Goal: Task Accomplishment & Management: Use online tool/utility

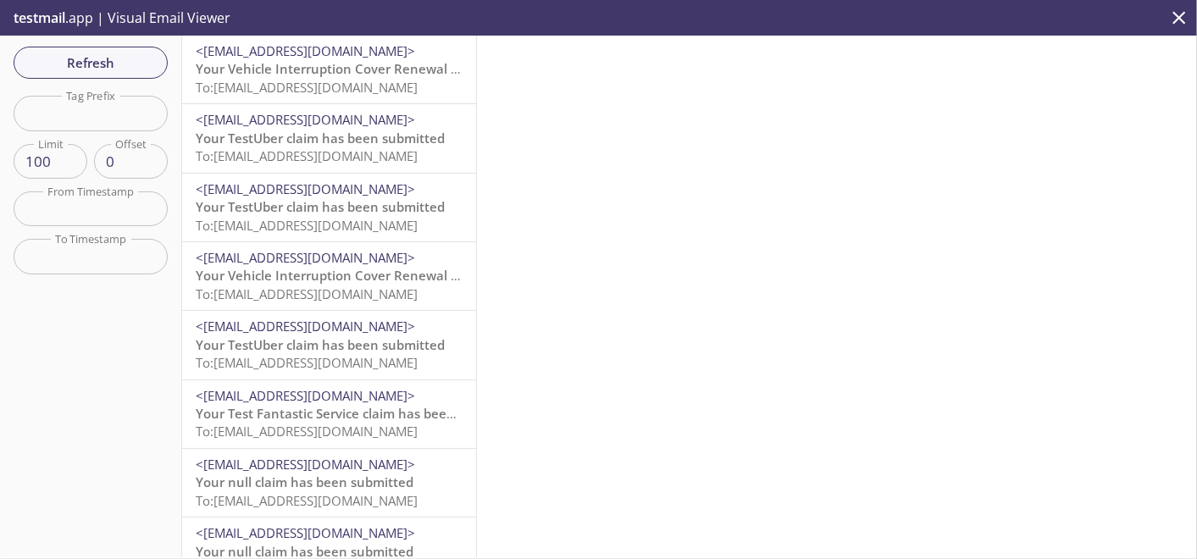
click at [297, 91] on span "To: [EMAIL_ADDRESS][DOMAIN_NAME]" at bounding box center [307, 87] width 222 height 17
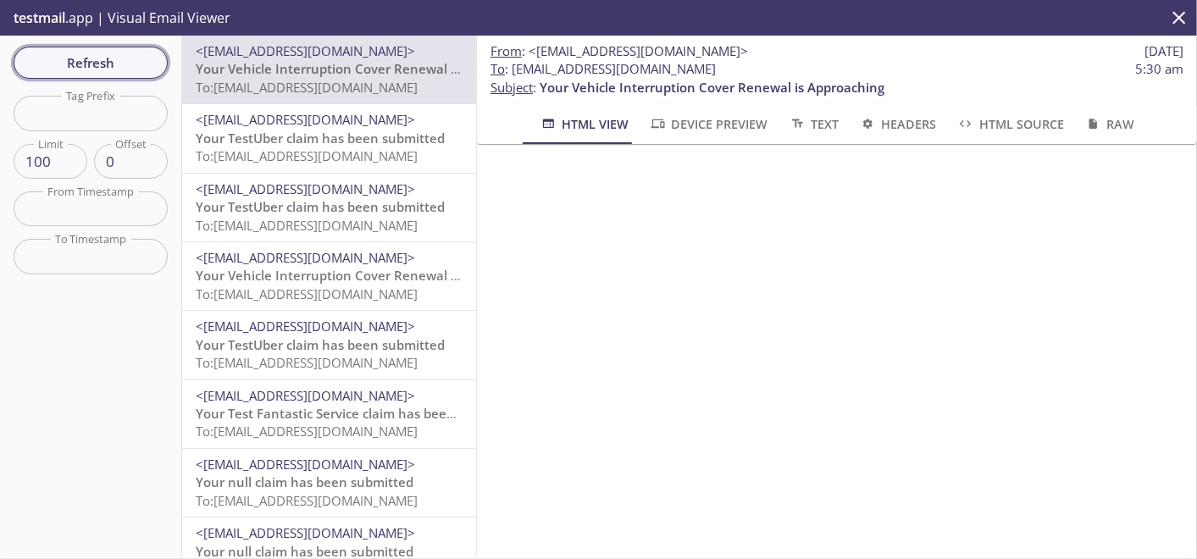
click at [91, 58] on span "Refresh" at bounding box center [90, 63] width 127 height 22
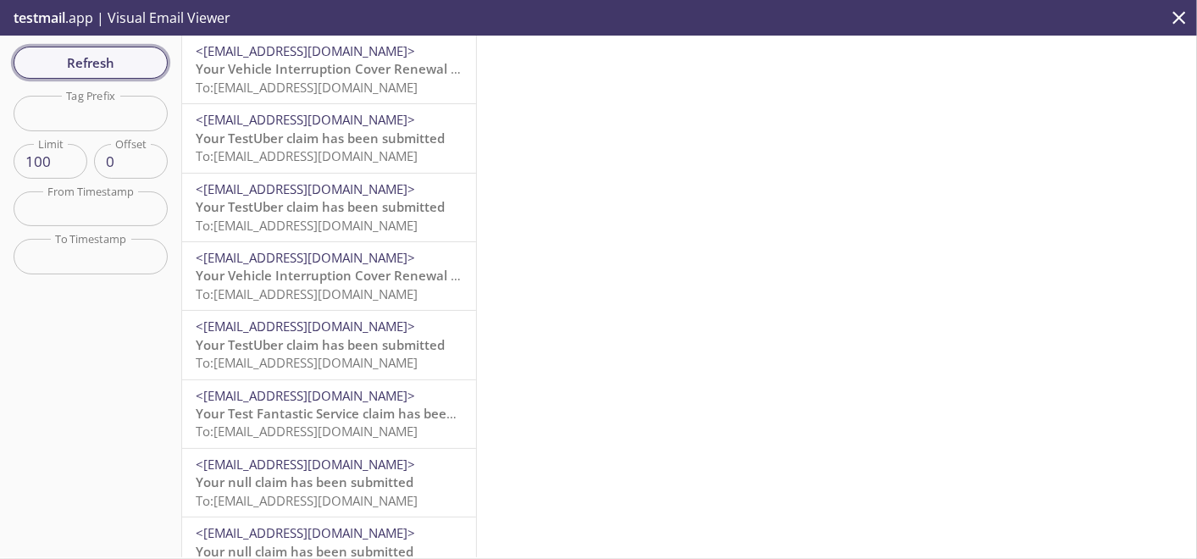
click at [129, 64] on span "Refresh" at bounding box center [90, 63] width 127 height 22
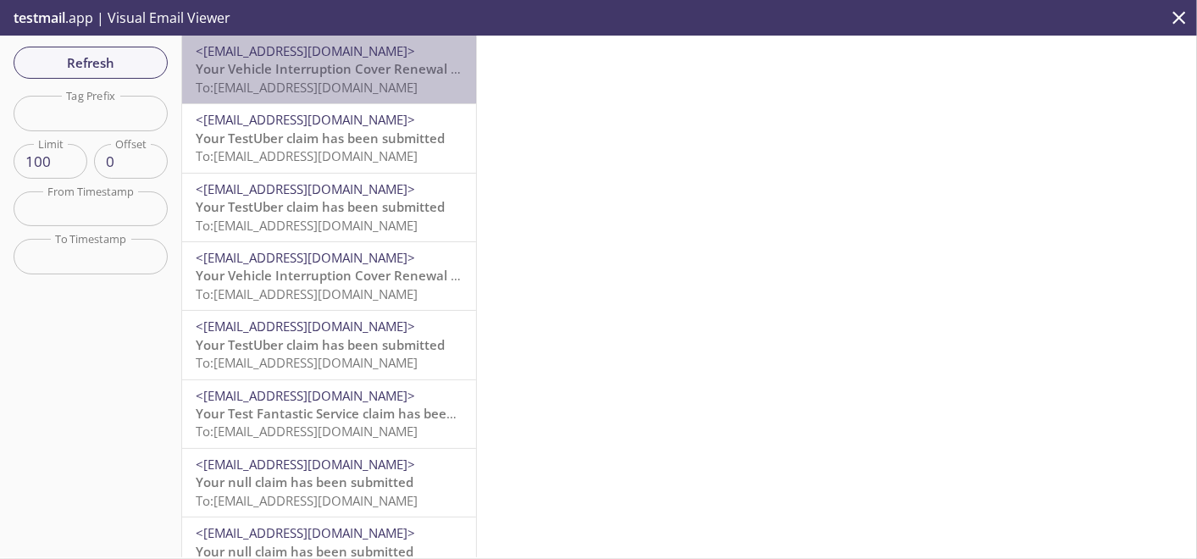
click at [396, 75] on span "Your Vehicle Interruption Cover Renewal is Approaching" at bounding box center [368, 68] width 345 height 17
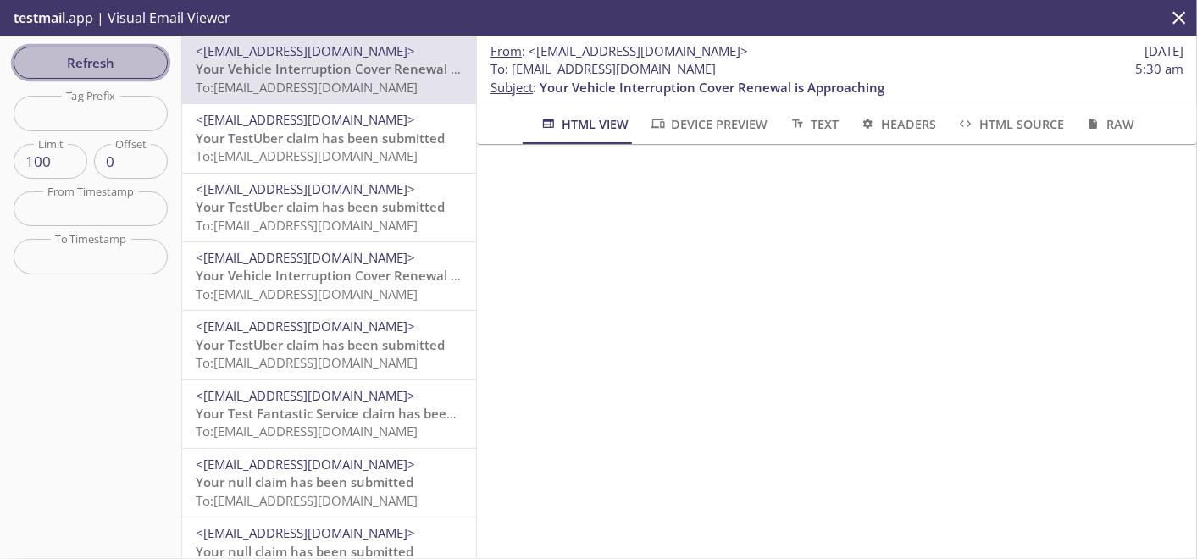
click at [111, 69] on span "Refresh" at bounding box center [90, 63] width 127 height 22
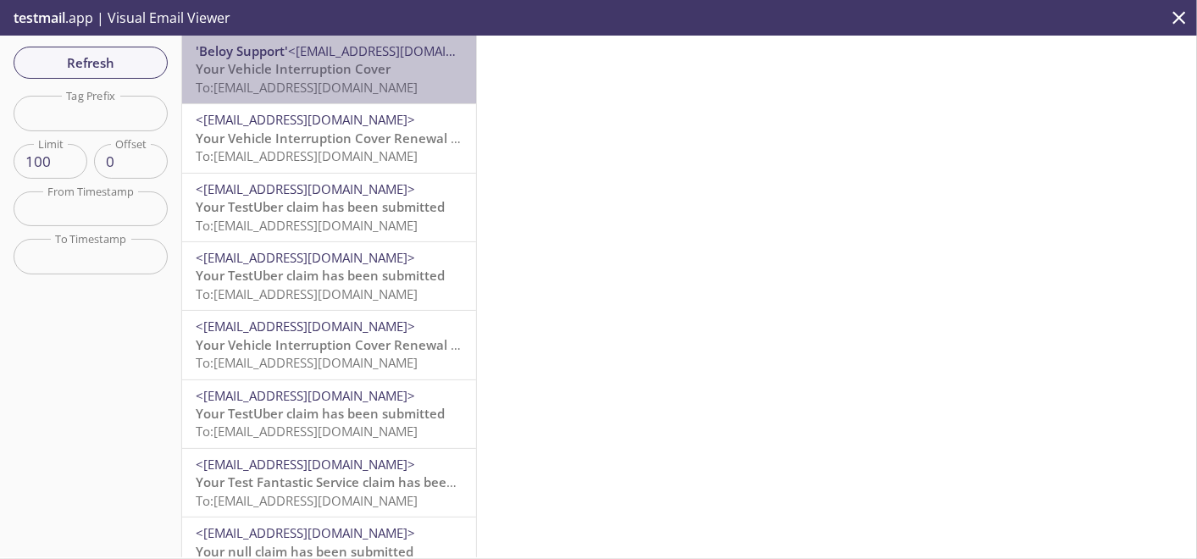
click at [349, 54] on span "<[EMAIL_ADDRESS][DOMAIN_NAME]>" at bounding box center [397, 50] width 219 height 17
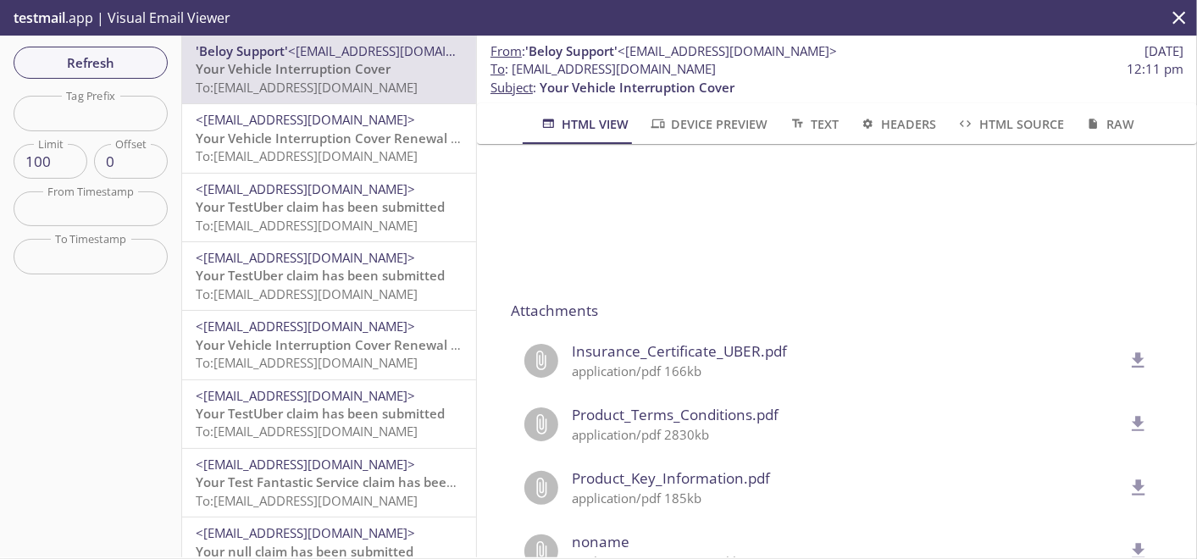
scroll to position [1411, 0]
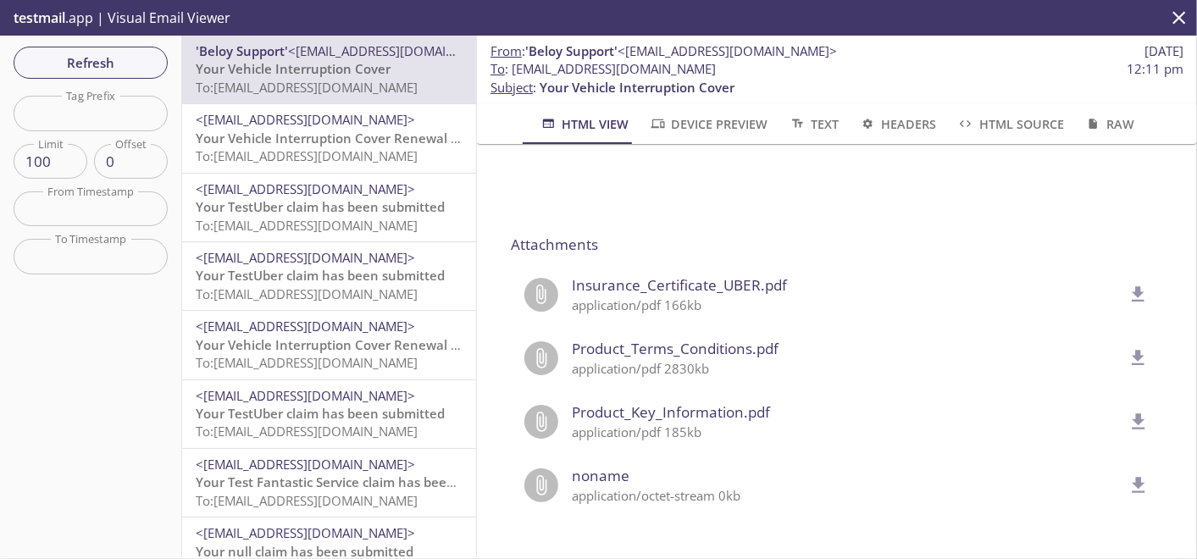
click at [1133, 286] on icon "delete" at bounding box center [1139, 293] width 13 height 15
click at [69, 60] on span "Refresh" at bounding box center [90, 63] width 127 height 22
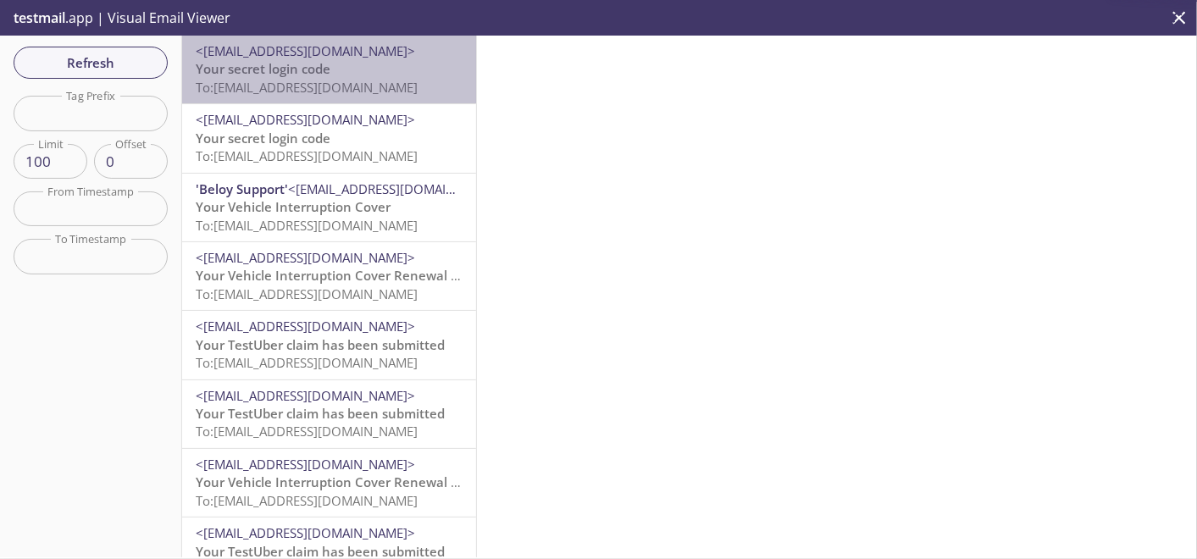
click at [336, 64] on p "Your secret login code To: [EMAIL_ADDRESS][DOMAIN_NAME]" at bounding box center [329, 78] width 267 height 36
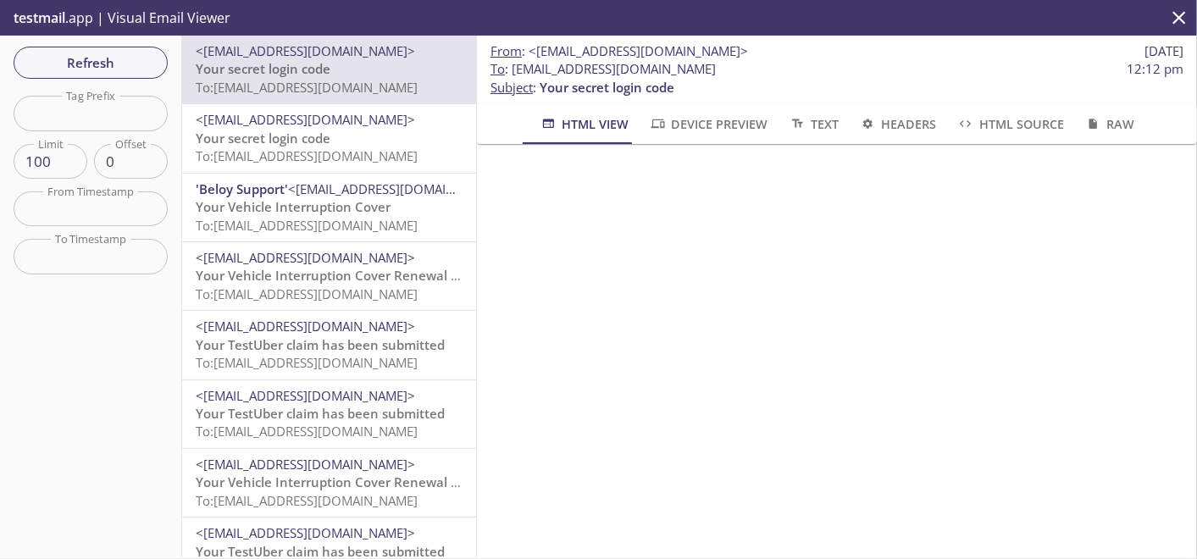
click at [89, 38] on div "Refresh Filters Tag Prefix Tag Prefix Limit 100 Limit Offset 0 Offset From Time…" at bounding box center [91, 297] width 182 height 522
click at [94, 70] on span "Refresh" at bounding box center [90, 63] width 127 height 22
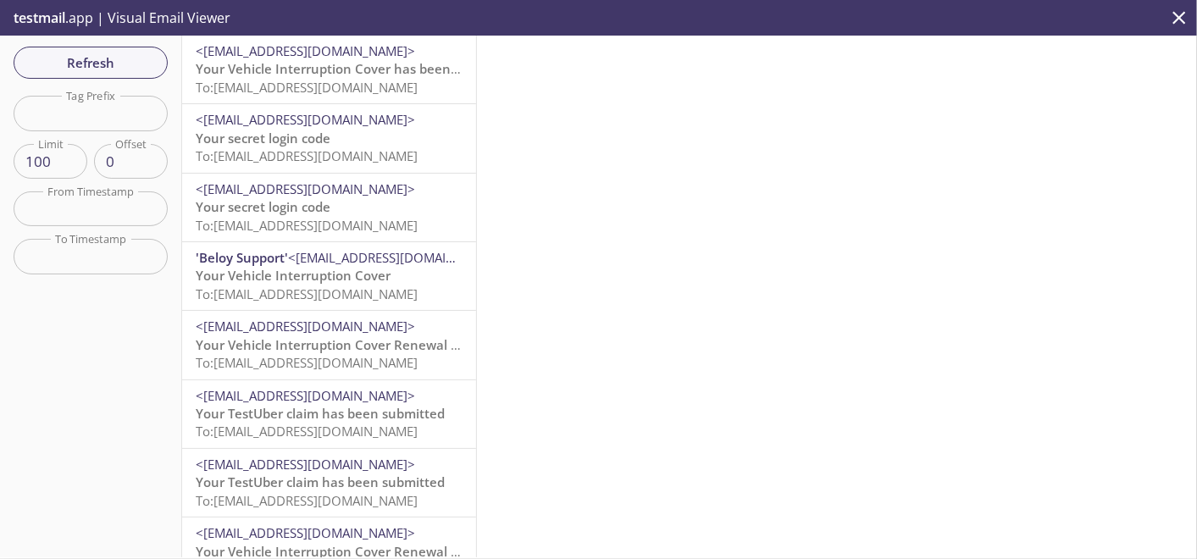
click at [311, 80] on span "To: [EMAIL_ADDRESS][DOMAIN_NAME]" at bounding box center [307, 87] width 222 height 17
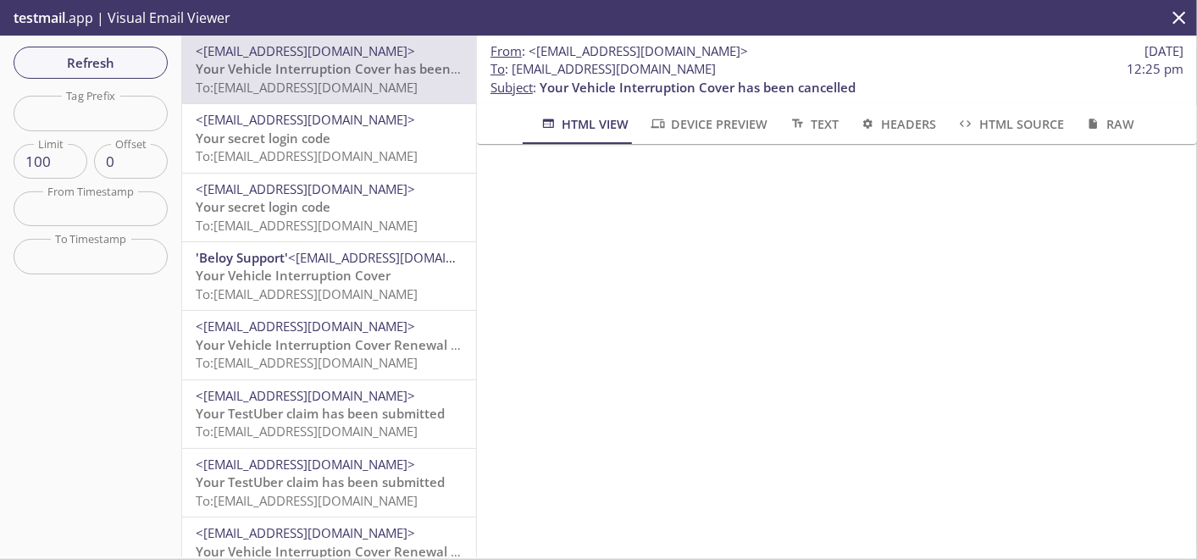
scroll to position [54, 0]
click at [830, 91] on span "Your Vehicle Interruption Cover has been cancelled" at bounding box center [698, 87] width 316 height 17
click at [125, 69] on span "Refresh" at bounding box center [90, 63] width 127 height 22
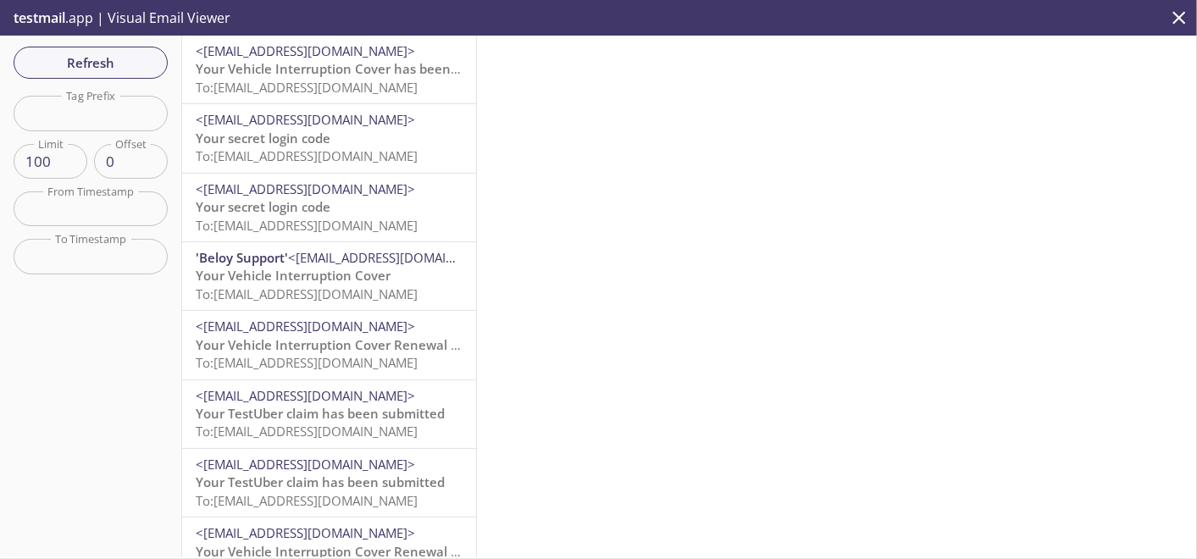
click at [348, 51] on span "<[EMAIL_ADDRESS][DOMAIN_NAME]>" at bounding box center [305, 50] width 219 height 17
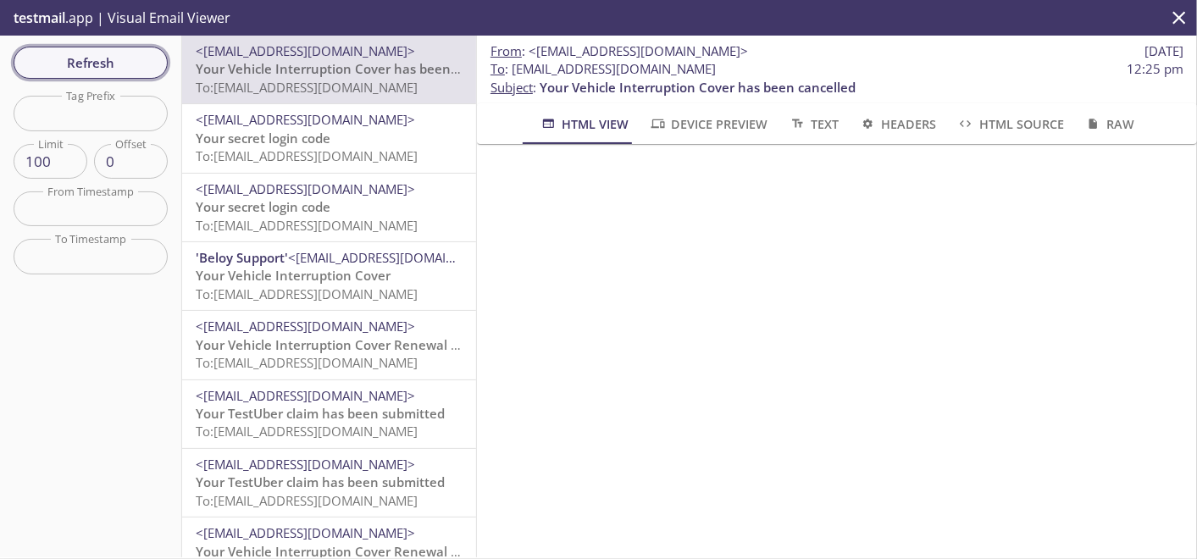
click at [121, 69] on span "Refresh" at bounding box center [90, 63] width 127 height 22
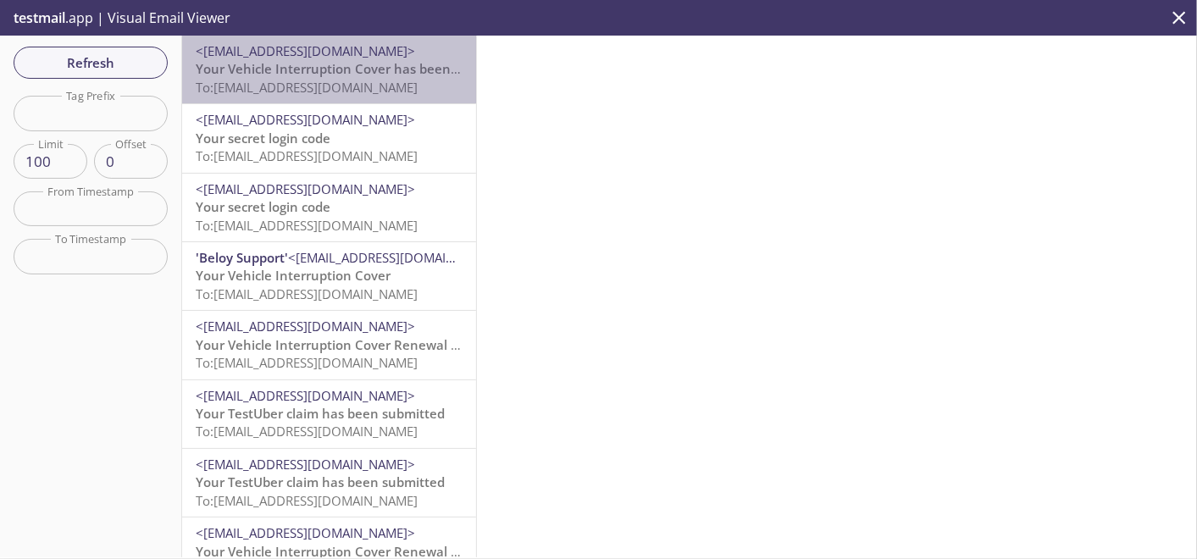
click at [369, 95] on span "To: [EMAIL_ADDRESS][DOMAIN_NAME]" at bounding box center [307, 87] width 222 height 17
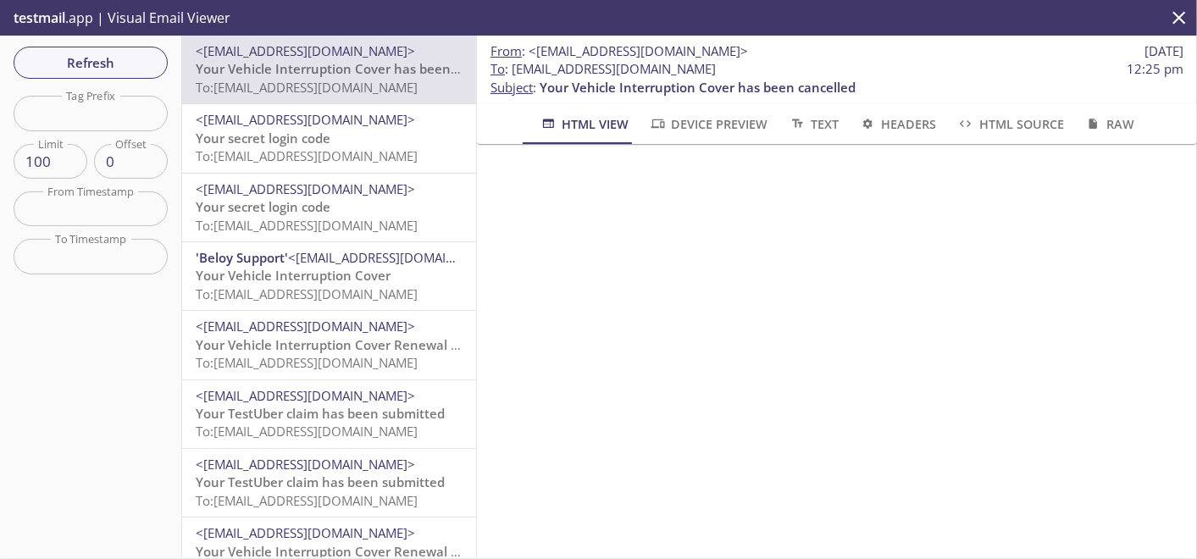
scroll to position [752, 0]
click at [111, 53] on span "Refresh" at bounding box center [90, 63] width 127 height 22
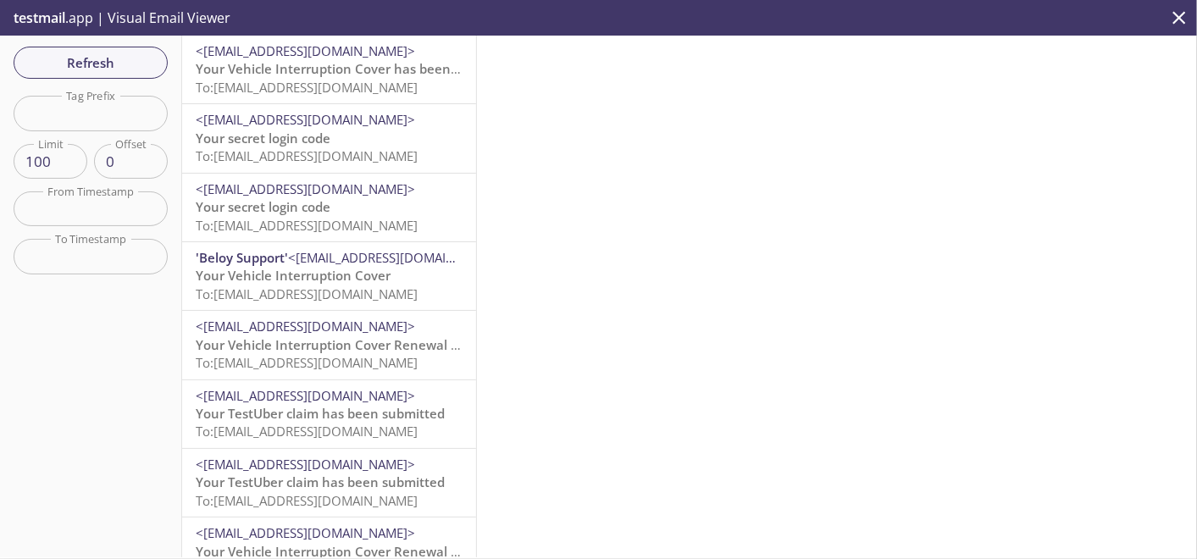
click at [370, 91] on span "To: [EMAIL_ADDRESS][DOMAIN_NAME]" at bounding box center [307, 87] width 222 height 17
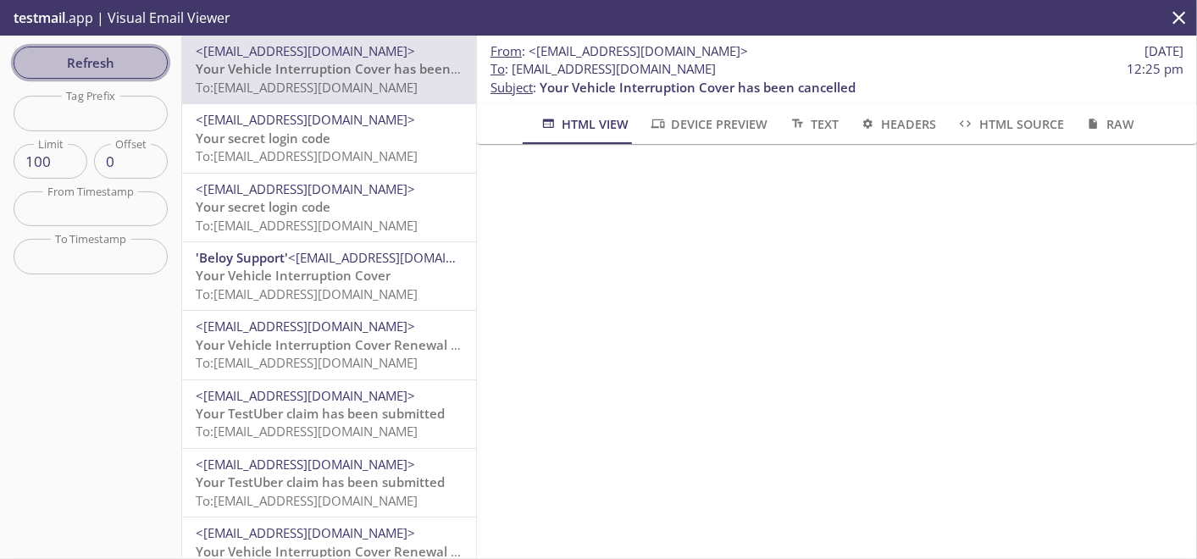
click at [37, 52] on span "Refresh" at bounding box center [90, 63] width 127 height 22
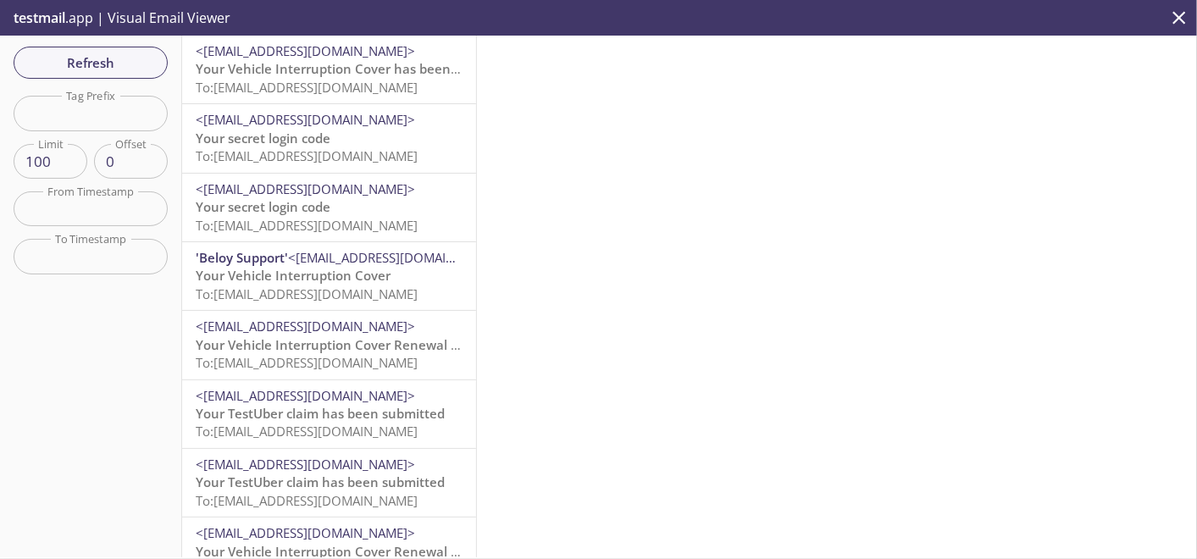
click at [440, 76] on span "Your Vehicle Interruption Cover has been cancelled" at bounding box center [354, 68] width 316 height 17
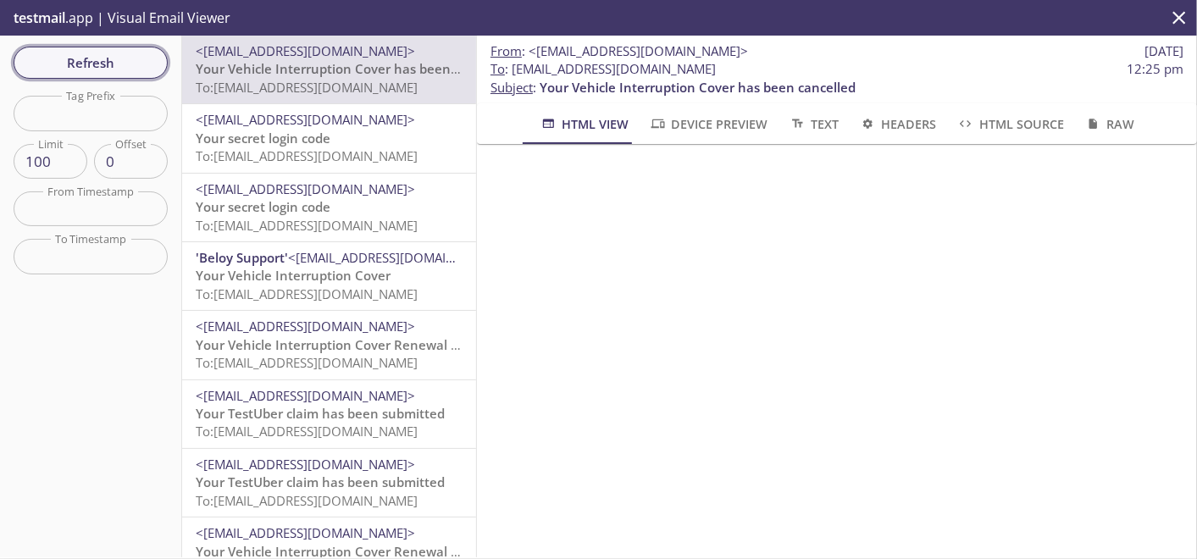
click at [99, 68] on span "Refresh" at bounding box center [90, 63] width 127 height 22
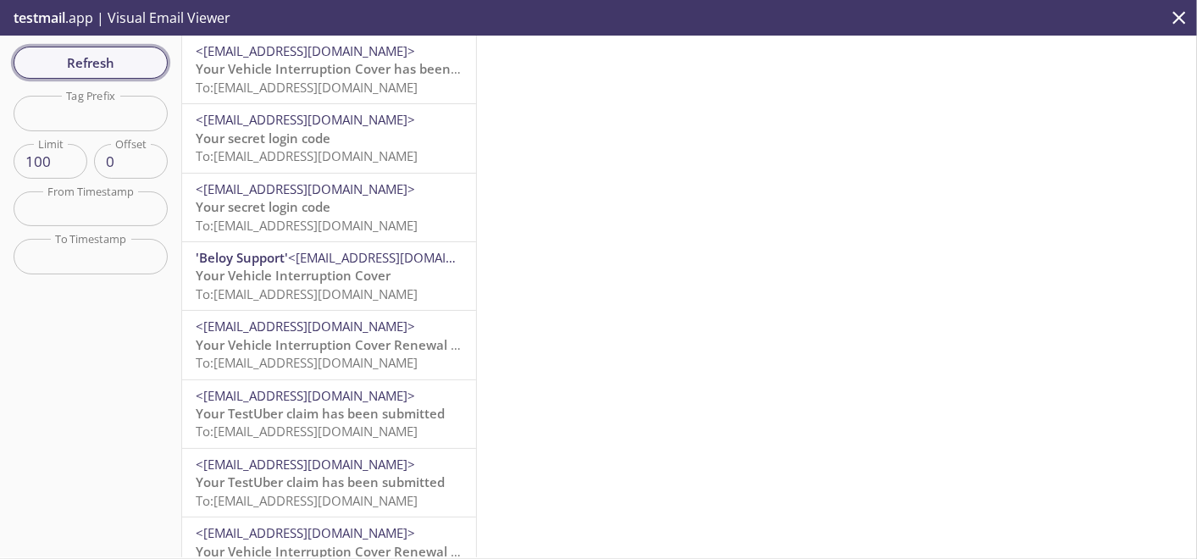
click at [108, 49] on button "Refresh" at bounding box center [91, 63] width 154 height 32
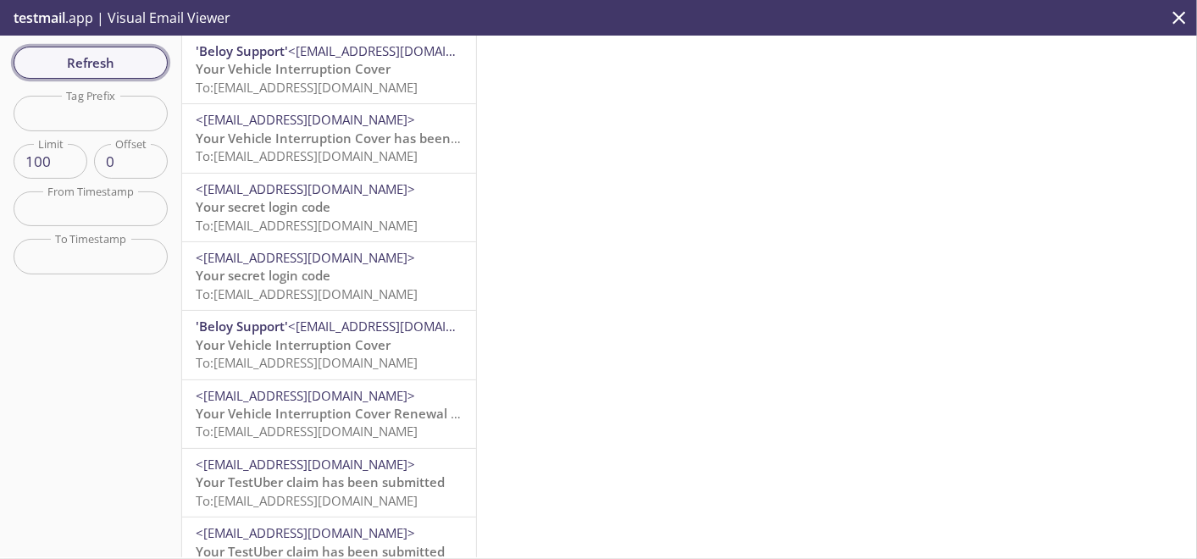
click at [91, 58] on span "Refresh" at bounding box center [90, 63] width 127 height 22
click at [302, 51] on span "<[EMAIL_ADDRESS][DOMAIN_NAME]>" at bounding box center [397, 50] width 219 height 17
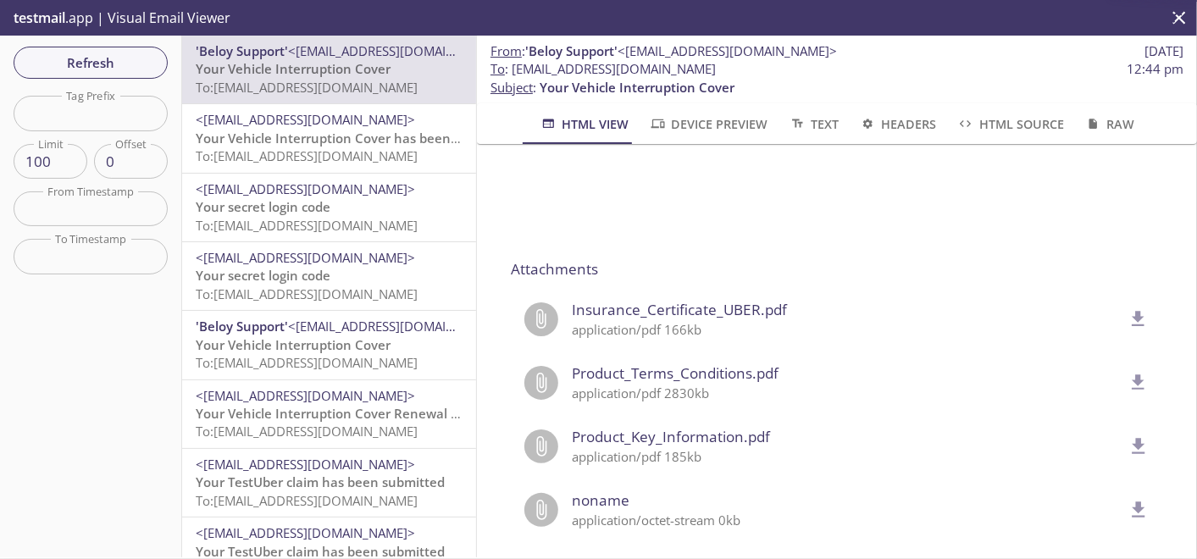
scroll to position [1411, 0]
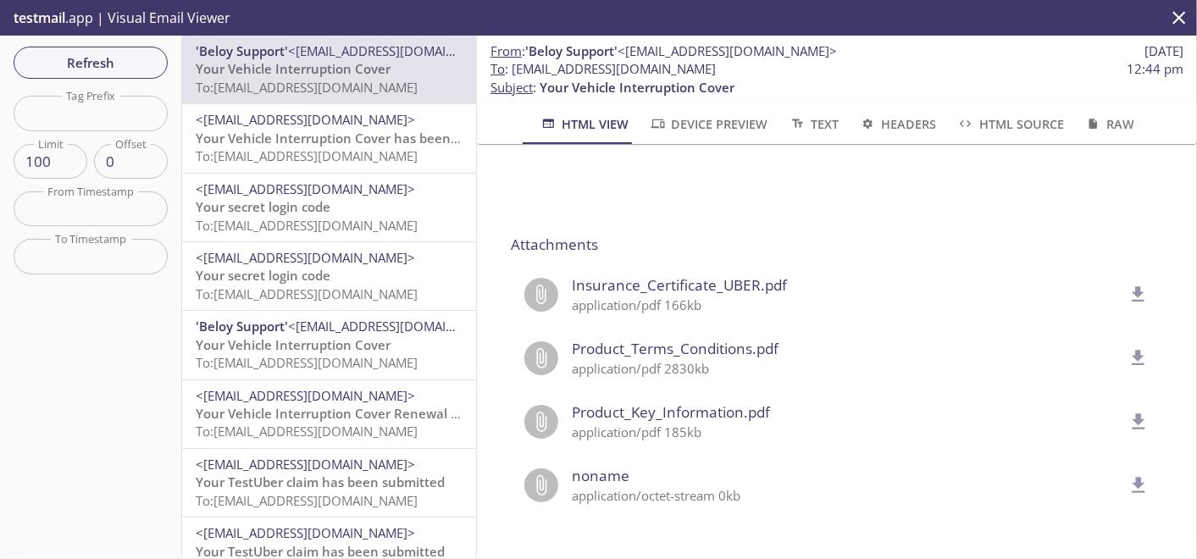
click at [1127, 284] on icon "delete" at bounding box center [1138, 295] width 22 height 22
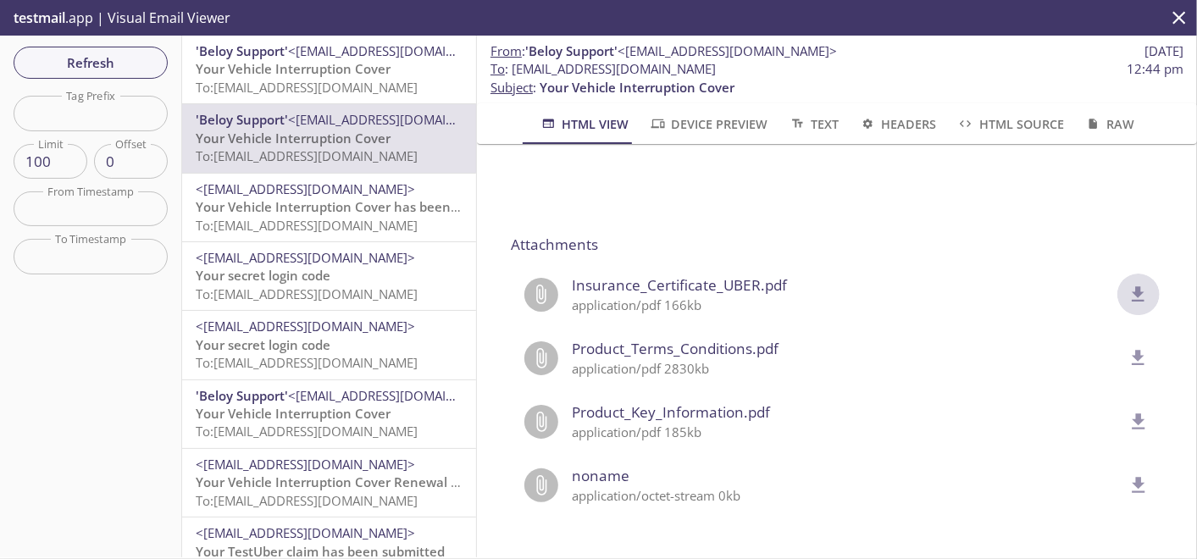
click at [1127, 284] on icon "delete" at bounding box center [1138, 295] width 22 height 22
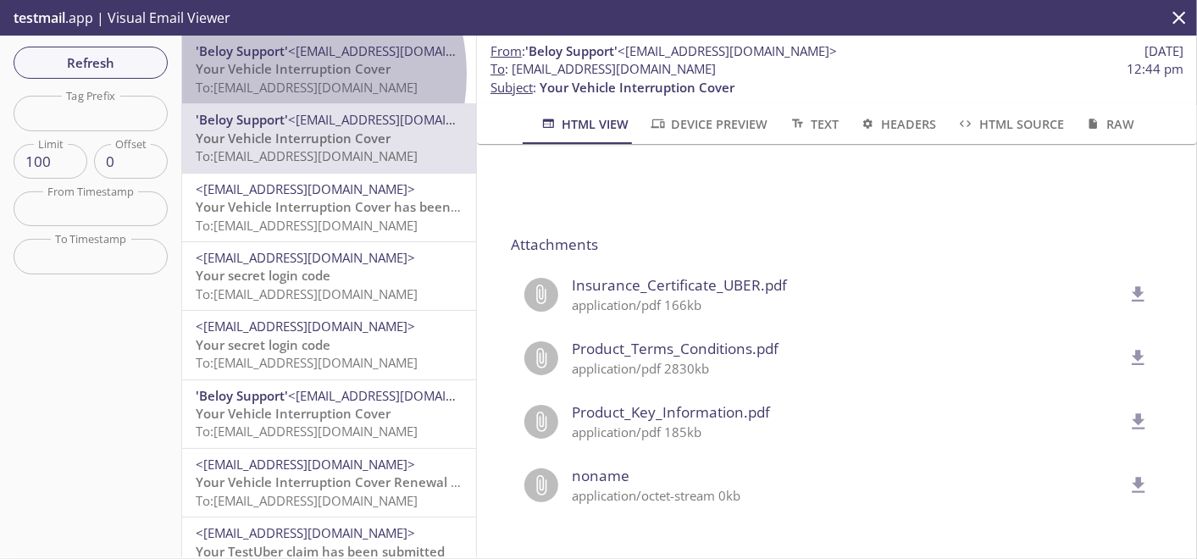
click at [268, 75] on span "Your Vehicle Interruption Cover" at bounding box center [293, 68] width 195 height 17
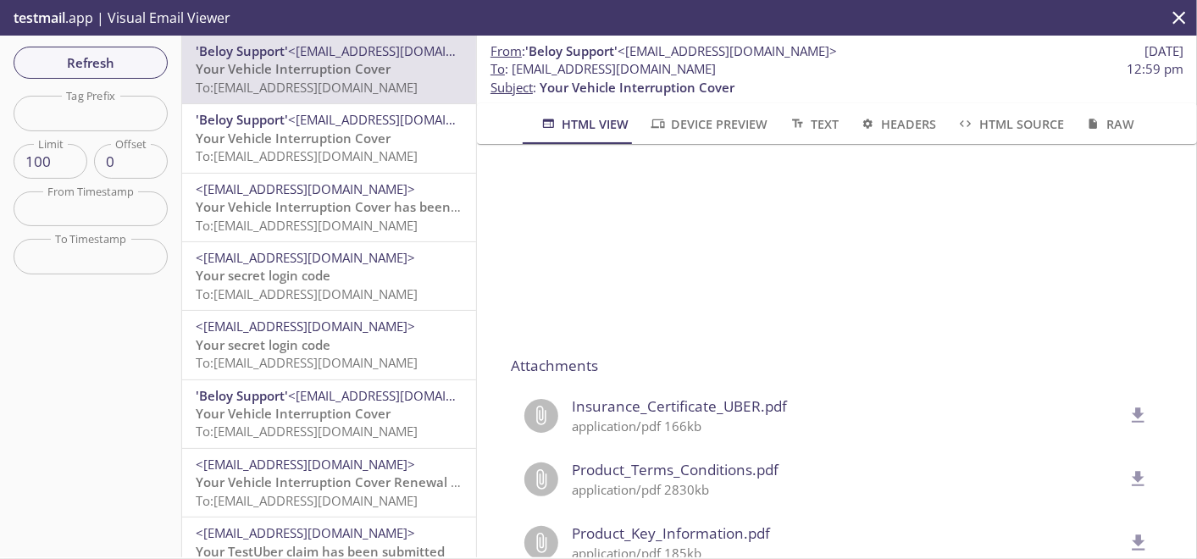
scroll to position [1411, 0]
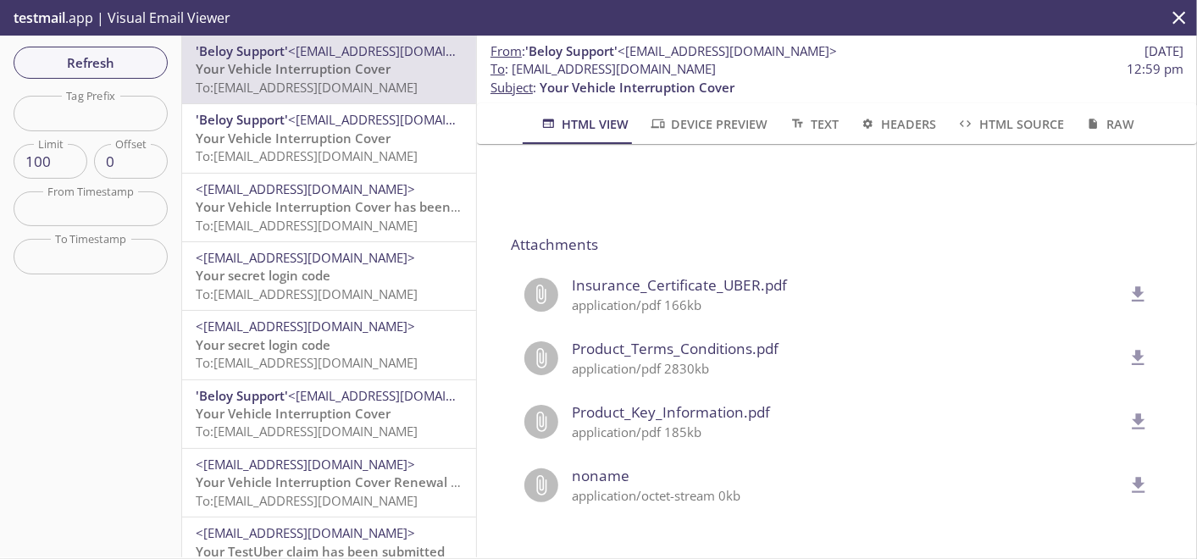
click at [1127, 284] on icon "delete" at bounding box center [1138, 295] width 22 height 22
click at [122, 55] on span "Refresh" at bounding box center [90, 63] width 127 height 22
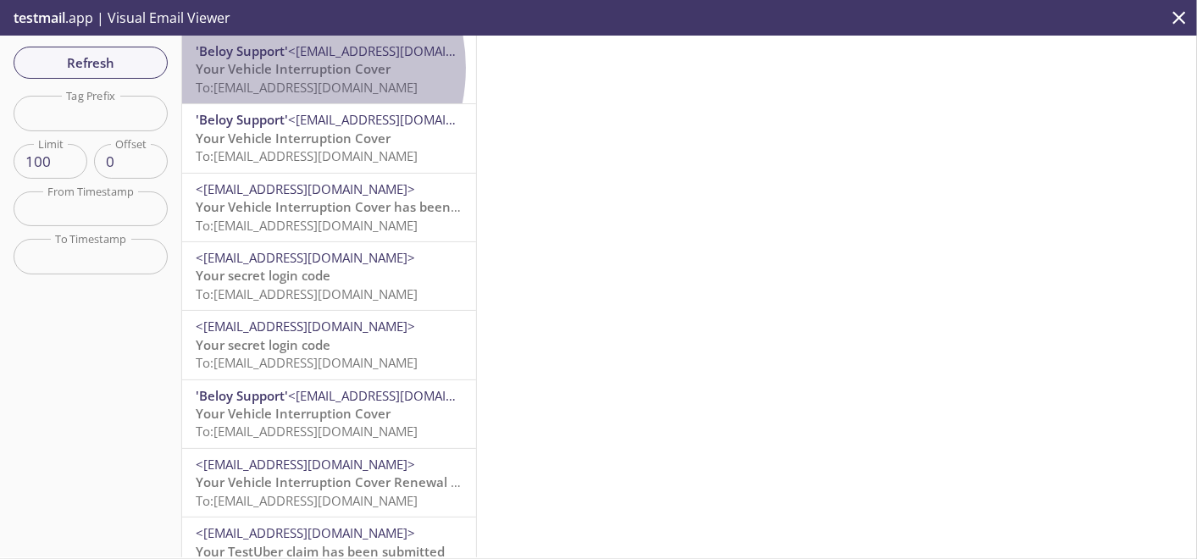
click at [283, 68] on span "Your Vehicle Interruption Cover" at bounding box center [293, 68] width 195 height 17
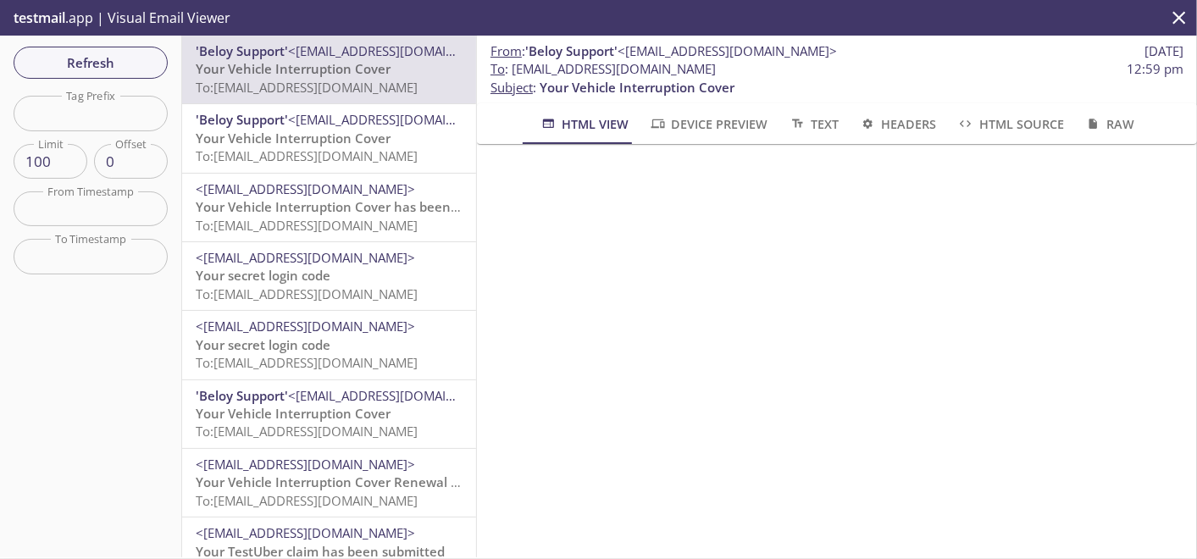
scroll to position [1411, 0]
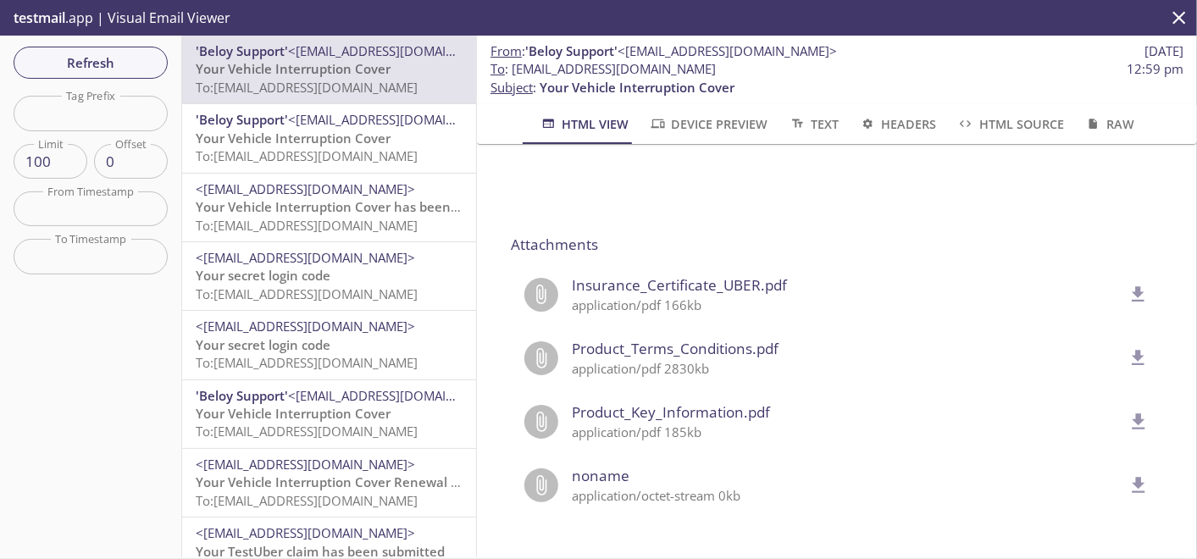
click at [1121, 276] on button "delete" at bounding box center [1138, 295] width 42 height 42
click at [114, 60] on span "Refresh" at bounding box center [90, 63] width 127 height 22
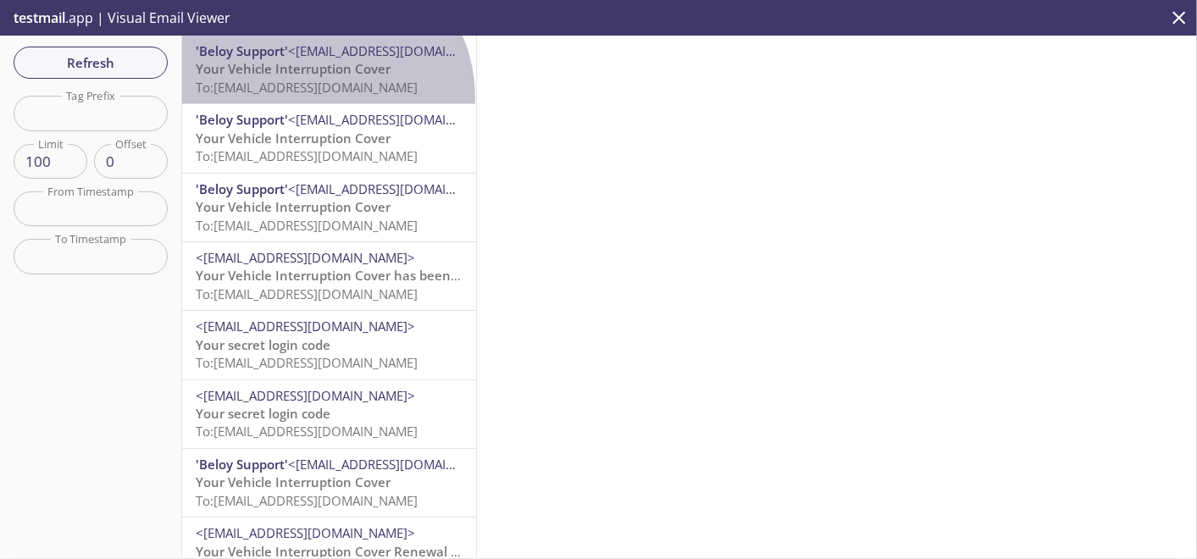
click at [319, 97] on div "'Beloy Support' <[EMAIL_ADDRESS][DOMAIN_NAME]> Your Vehicle Interruption Cover …" at bounding box center [329, 70] width 294 height 68
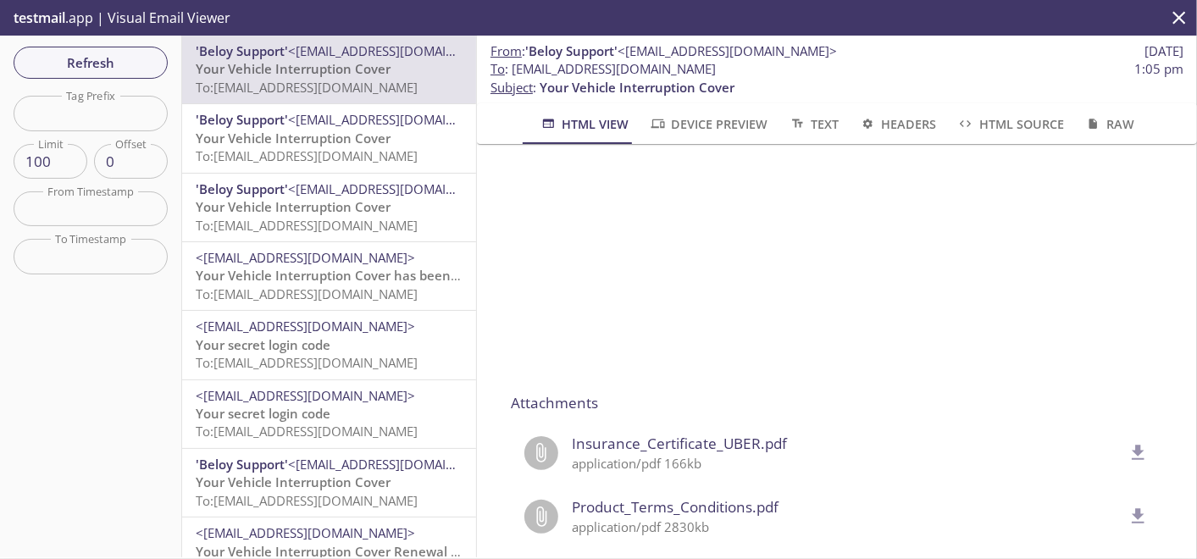
scroll to position [1317, 0]
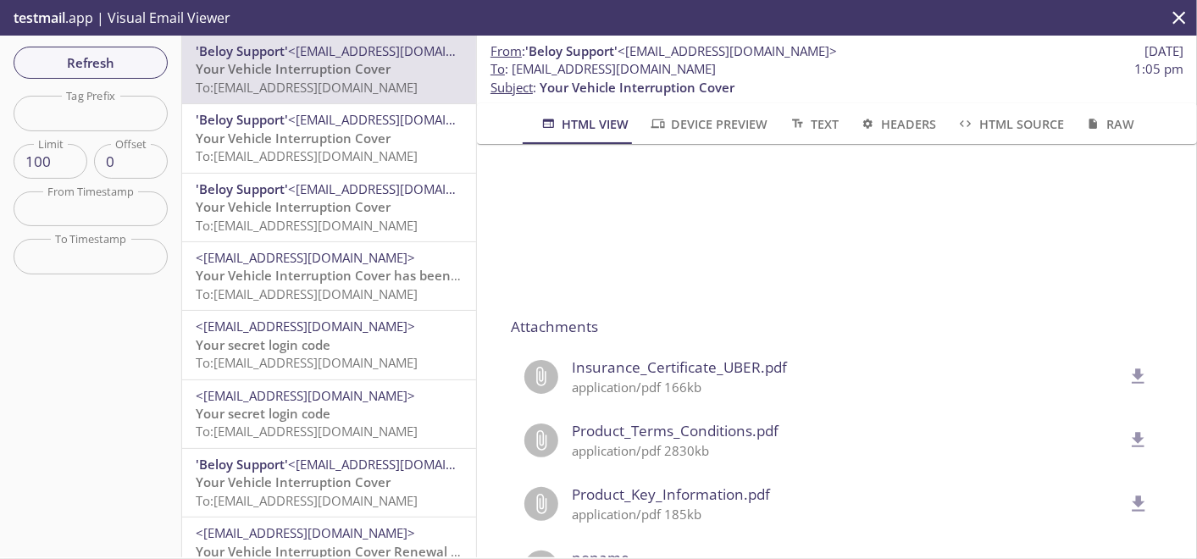
click at [1117, 387] on button "delete" at bounding box center [1138, 377] width 42 height 42
drag, startPoint x: 510, startPoint y: 70, endPoint x: 866, endPoint y: 67, distance: 355.8
click at [716, 67] on span "To : [EMAIL_ADDRESS][DOMAIN_NAME]" at bounding box center [602, 69] width 225 height 18
copy span "[EMAIL_ADDRESS][DOMAIN_NAME]"
click at [128, 57] on span "Refresh" at bounding box center [90, 63] width 127 height 22
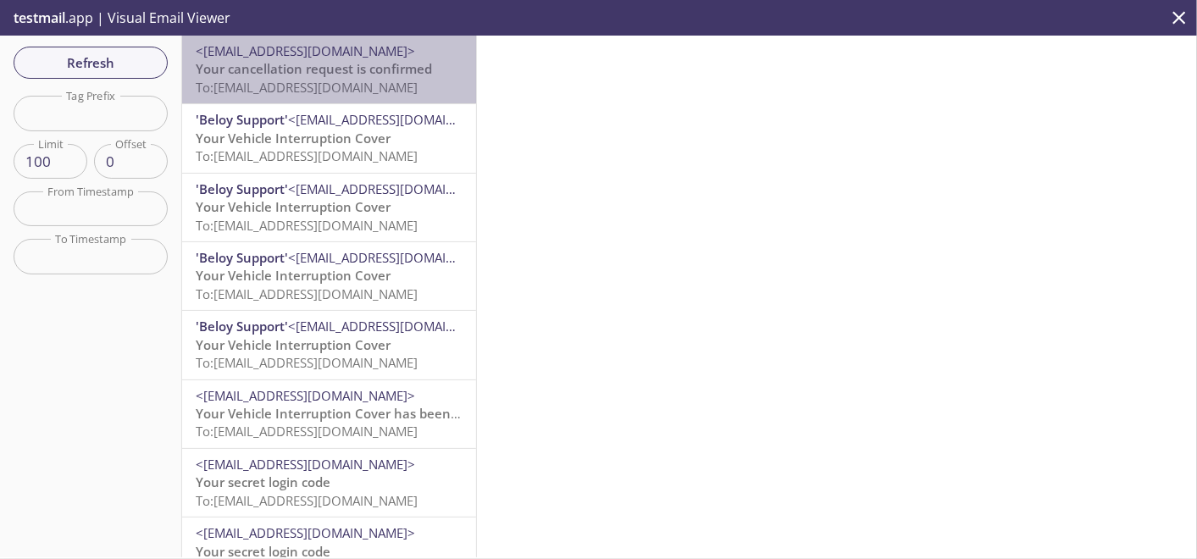
click at [343, 72] on span "Your cancellation request is confirmed" at bounding box center [314, 68] width 236 height 17
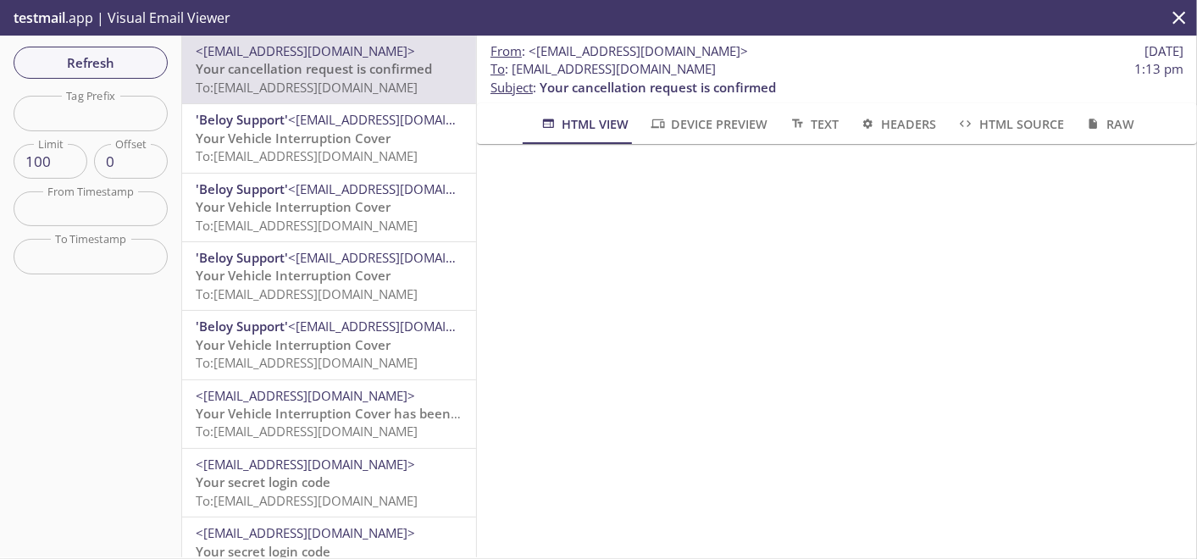
scroll to position [964, 0]
click at [103, 55] on span "Refresh" at bounding box center [90, 63] width 127 height 22
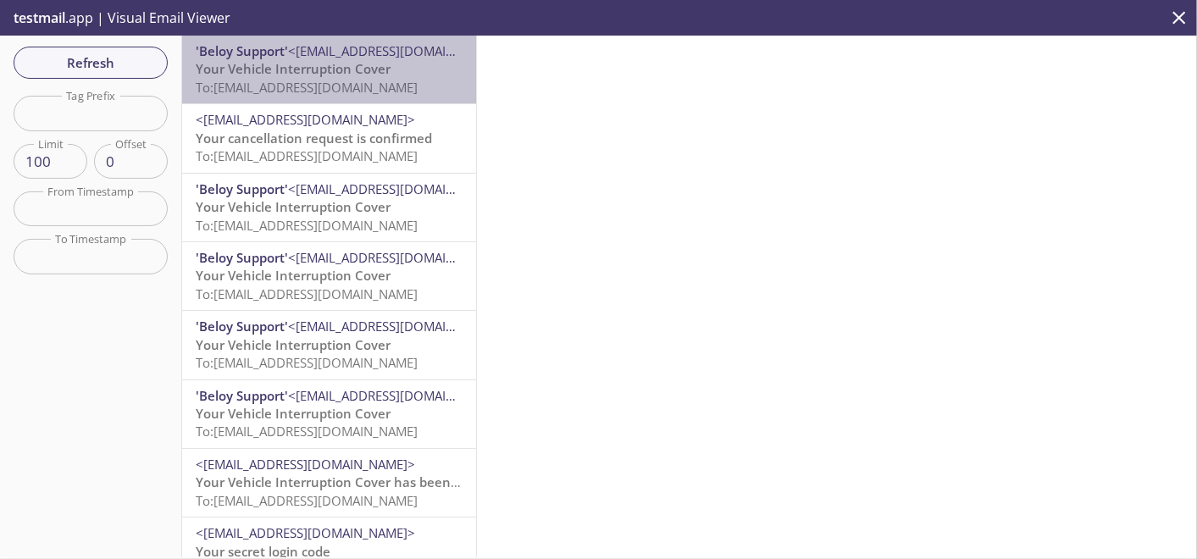
click at [334, 75] on span "Your Vehicle Interruption Cover" at bounding box center [293, 68] width 195 height 17
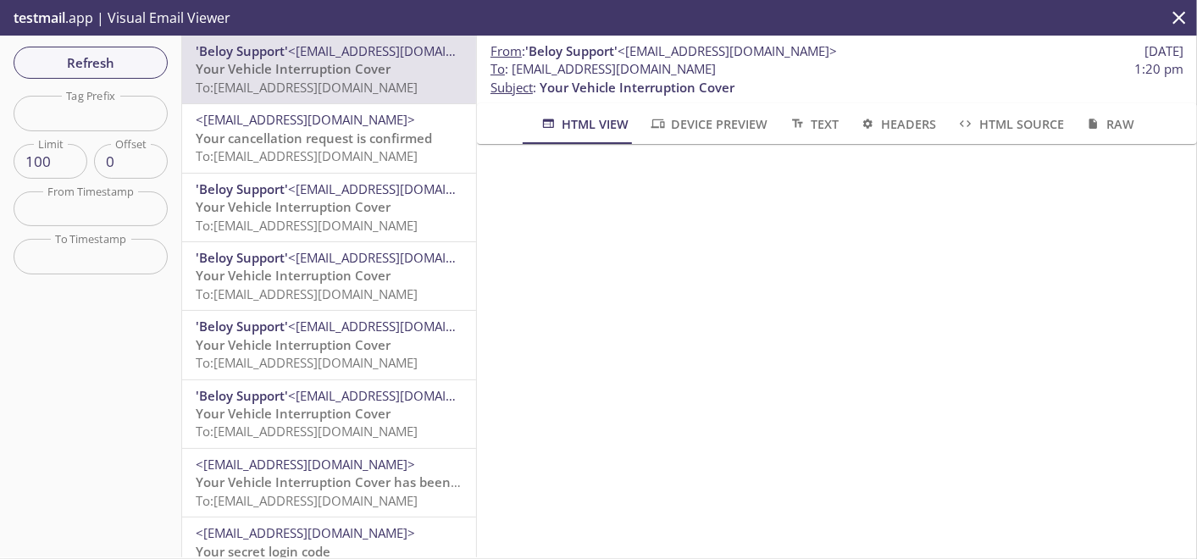
scroll to position [1223, 0]
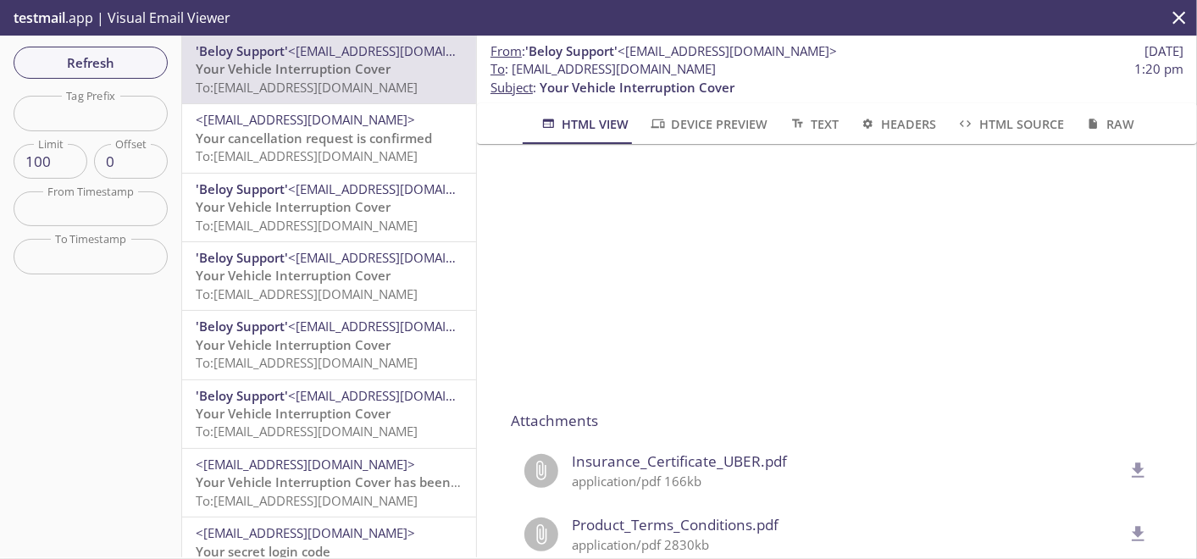
click at [1133, 467] on icon "delete" at bounding box center [1139, 470] width 13 height 15
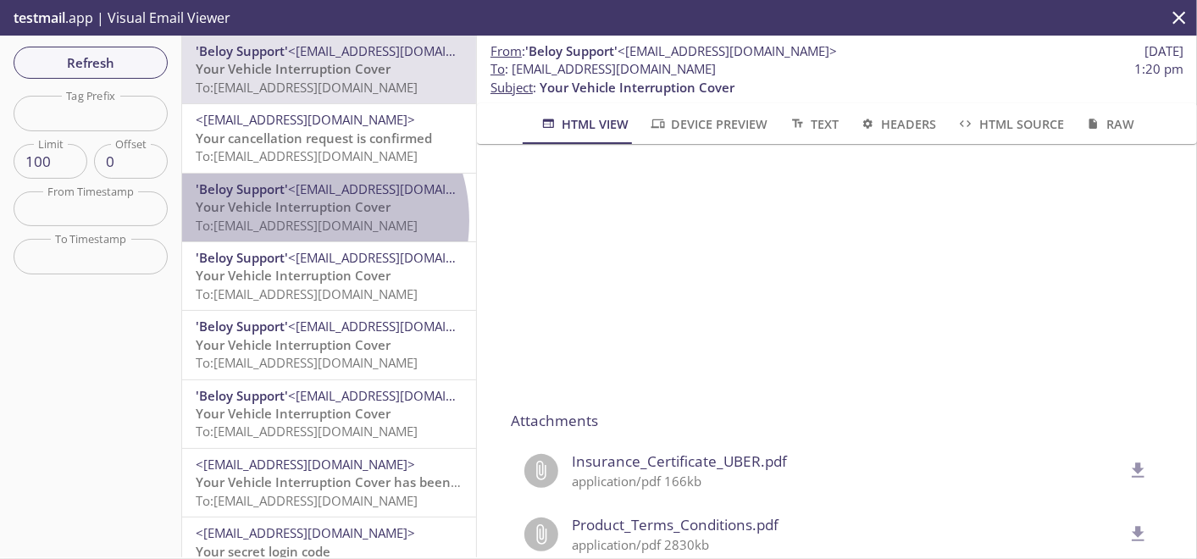
click at [300, 221] on span "To: [EMAIL_ADDRESS][DOMAIN_NAME]" at bounding box center [307, 225] width 222 height 17
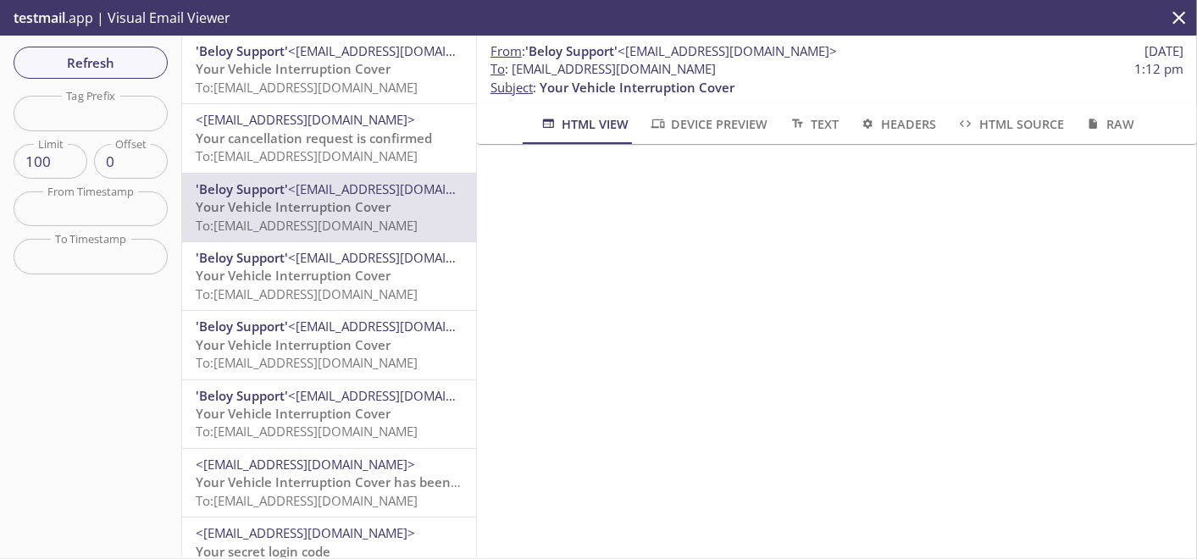
scroll to position [1223, 0]
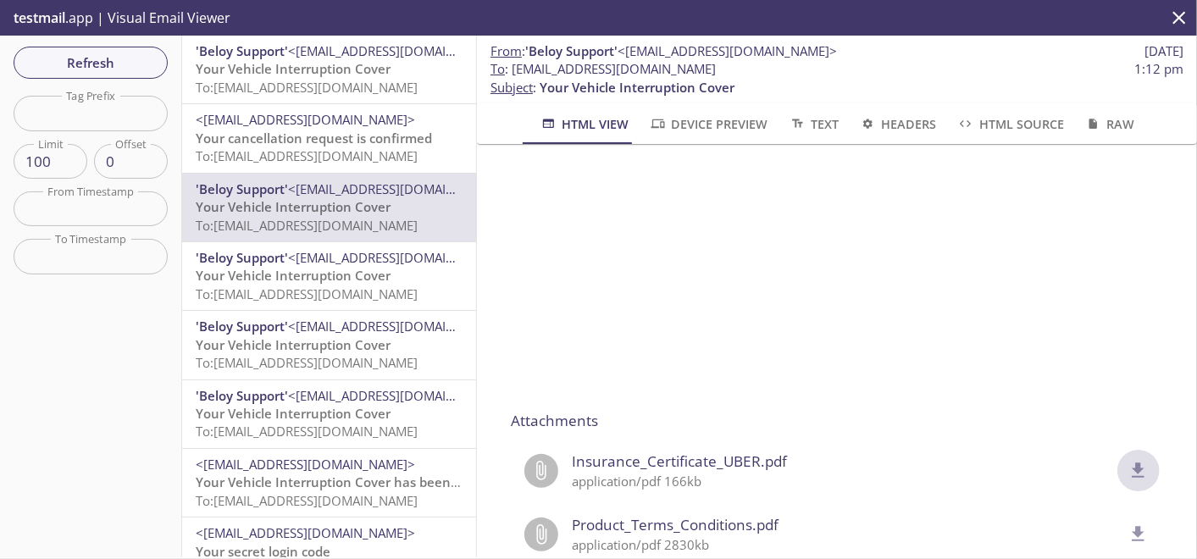
click at [1127, 469] on icon "delete" at bounding box center [1138, 471] width 22 height 22
click at [106, 48] on button "Refresh" at bounding box center [91, 63] width 154 height 32
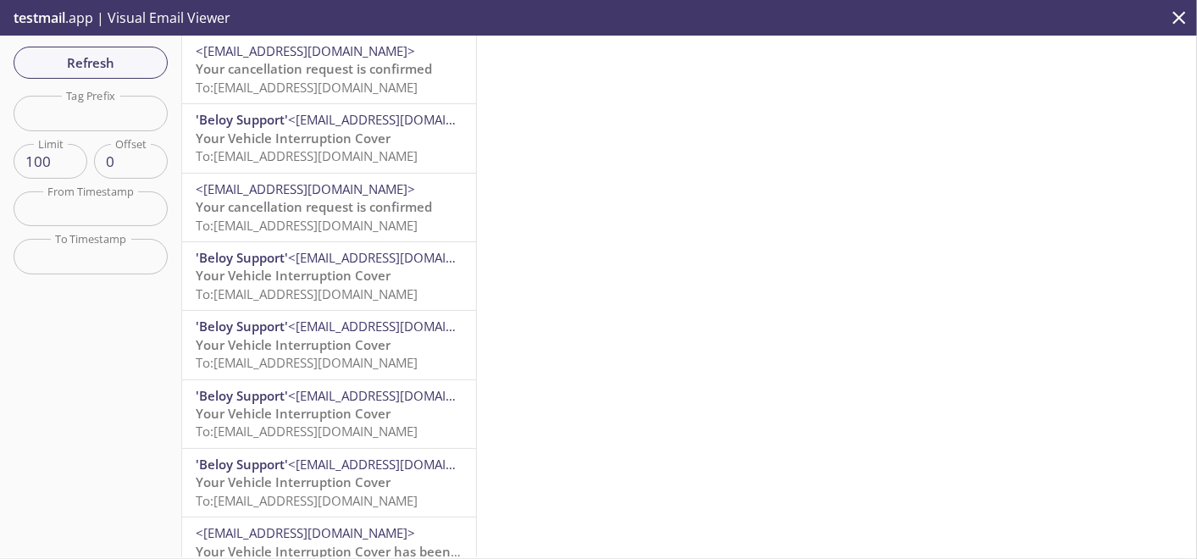
click at [291, 58] on span "<[EMAIL_ADDRESS][DOMAIN_NAME]>" at bounding box center [305, 50] width 219 height 17
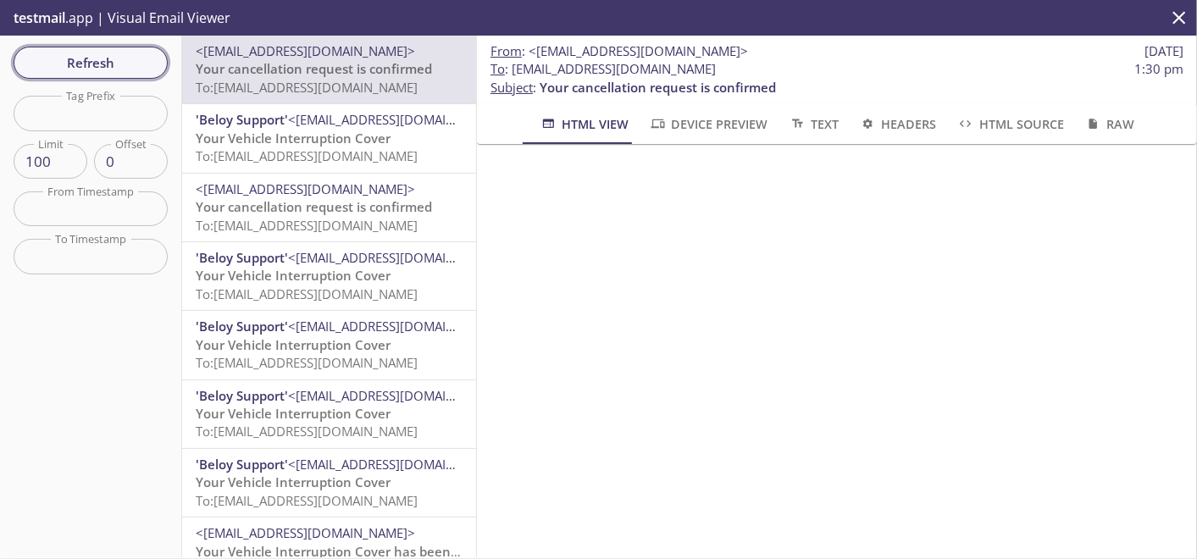
click at [69, 64] on span "Refresh" at bounding box center [90, 63] width 127 height 22
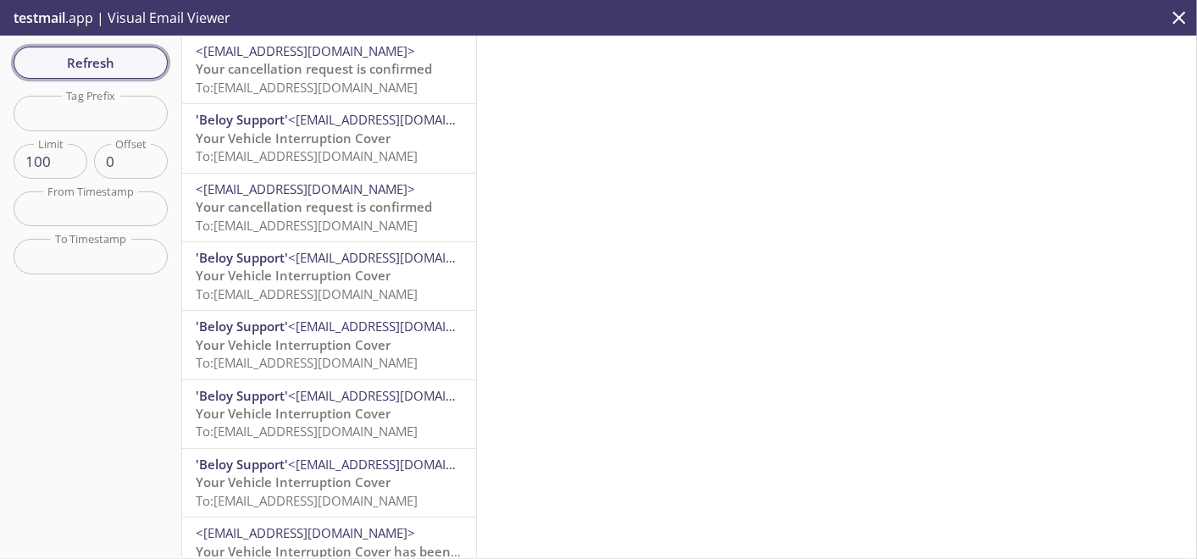
click at [91, 58] on span "Refresh" at bounding box center [90, 63] width 127 height 22
click at [133, 60] on span "Refresh" at bounding box center [90, 63] width 127 height 22
click at [114, 54] on span "Refresh" at bounding box center [90, 63] width 127 height 22
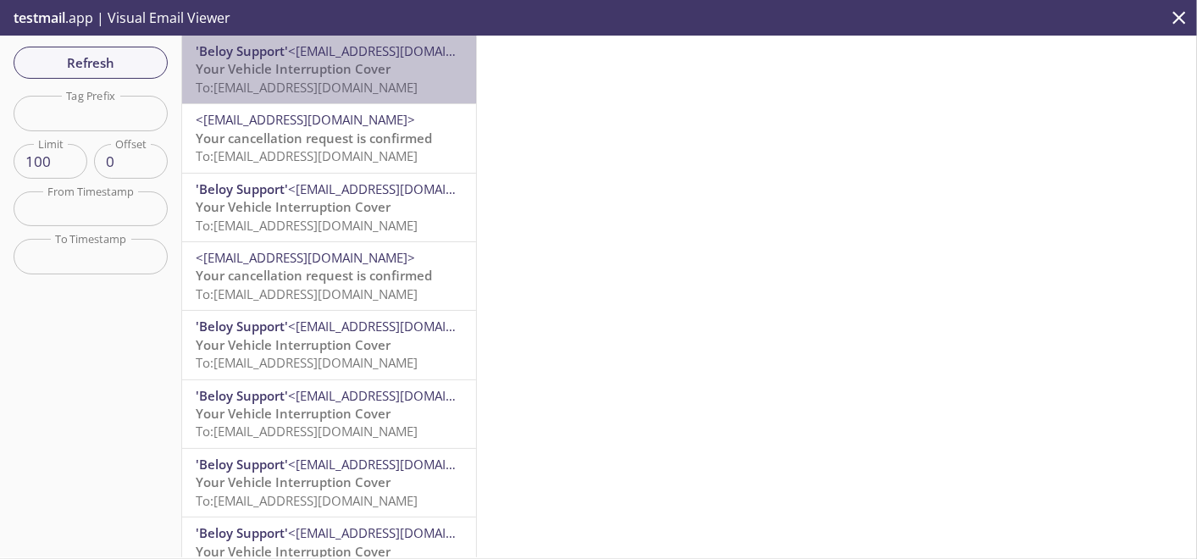
click at [337, 49] on span "<[EMAIL_ADDRESS][DOMAIN_NAME]>" at bounding box center [397, 50] width 219 height 17
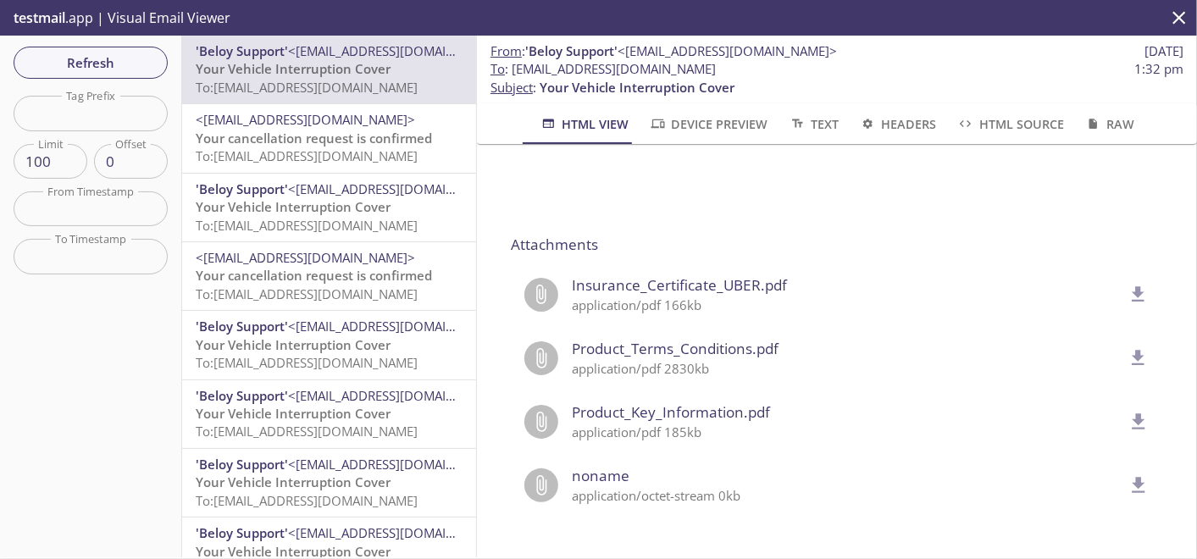
scroll to position [1414, 0]
click at [707, 278] on span "Insurance_Certificate_UBER.pdf" at bounding box center [847, 285] width 551 height 22
click at [1130, 275] on button "delete" at bounding box center [1138, 295] width 42 height 42
click at [132, 58] on span "Refresh" at bounding box center [90, 63] width 127 height 22
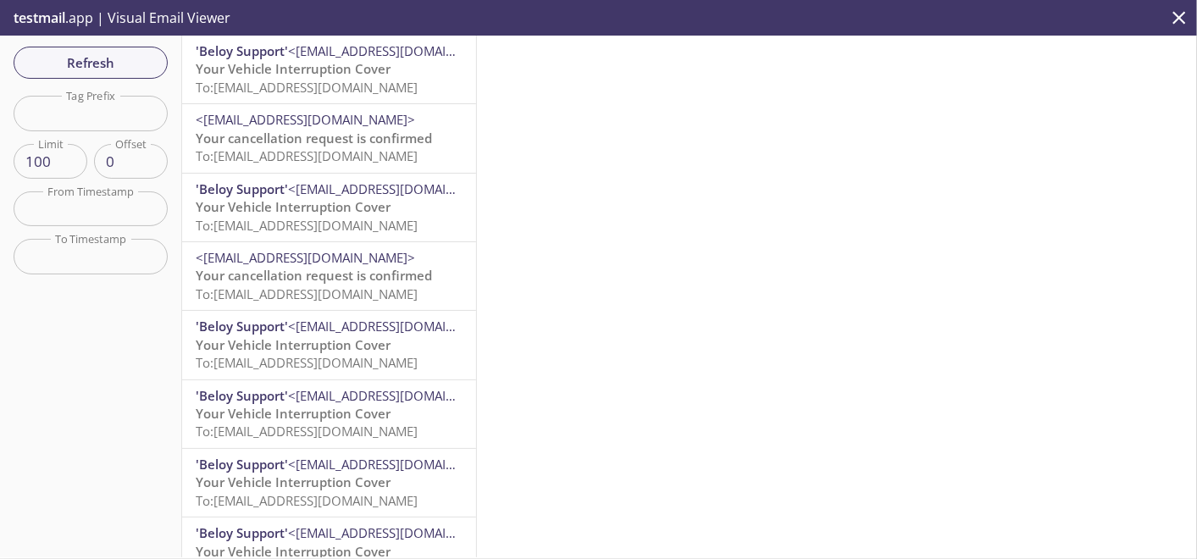
click at [324, 75] on span "Your Vehicle Interruption Cover" at bounding box center [293, 68] width 195 height 17
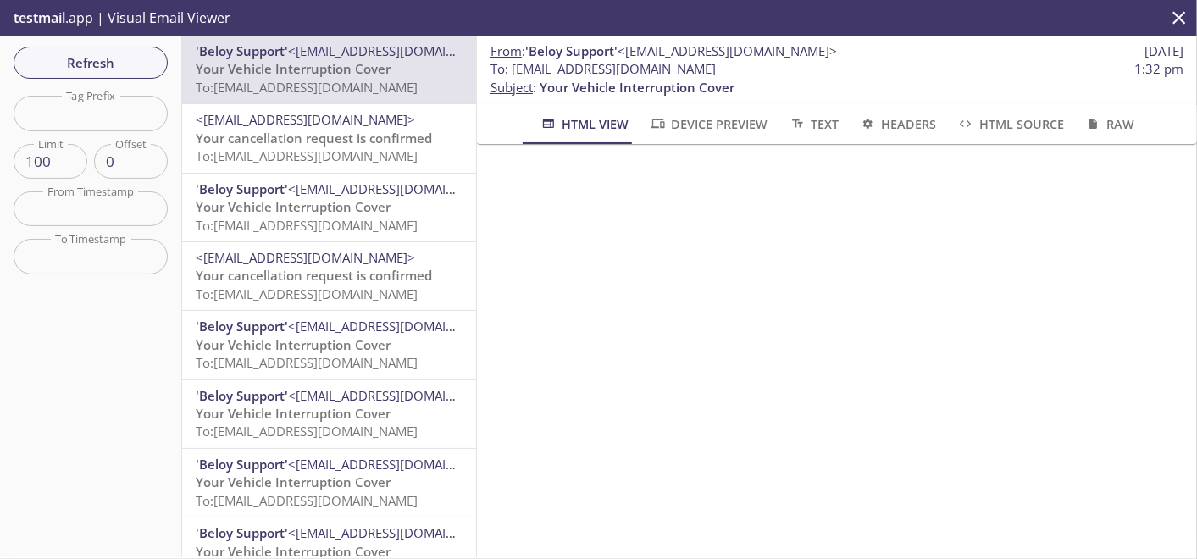
scroll to position [752, 0]
click at [125, 63] on span "Refresh" at bounding box center [90, 63] width 127 height 22
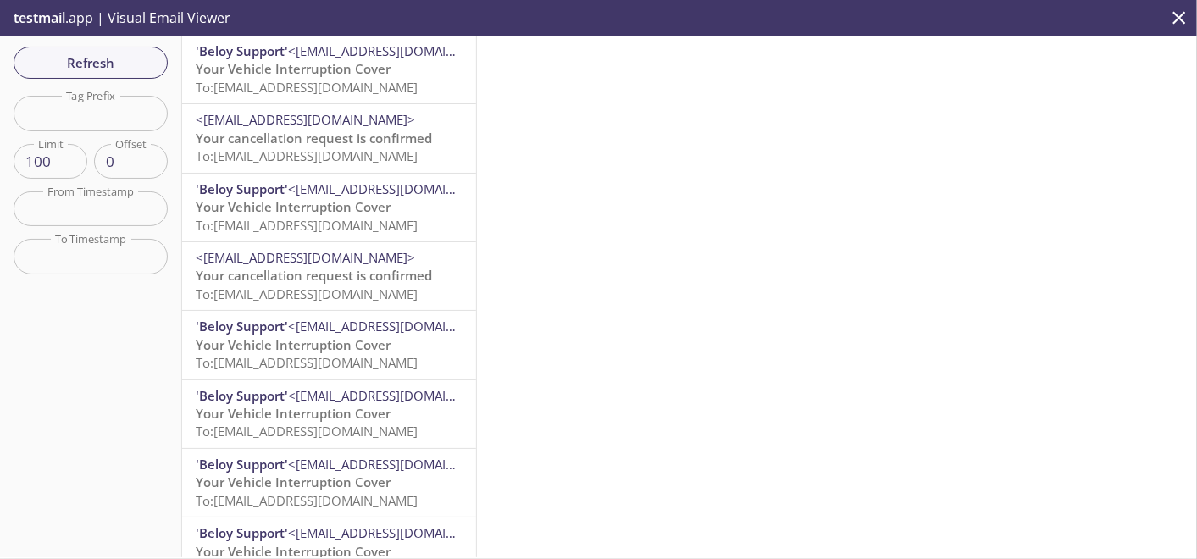
click at [391, 76] on p "Your Vehicle Interruption Cover To: [EMAIL_ADDRESS][DOMAIN_NAME]" at bounding box center [329, 78] width 267 height 36
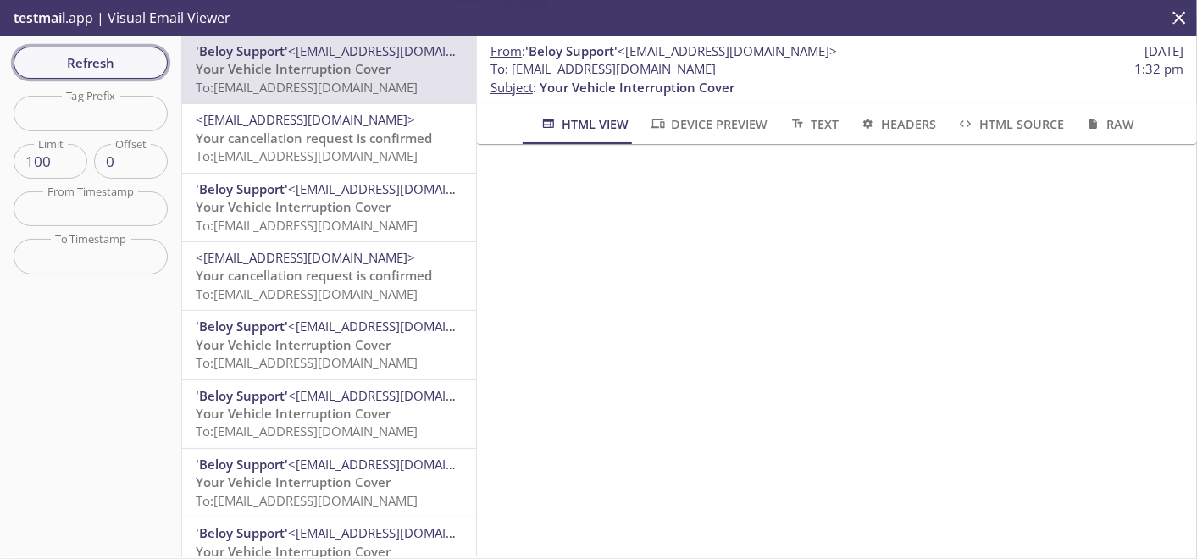
click at [119, 56] on span "Refresh" at bounding box center [90, 63] width 127 height 22
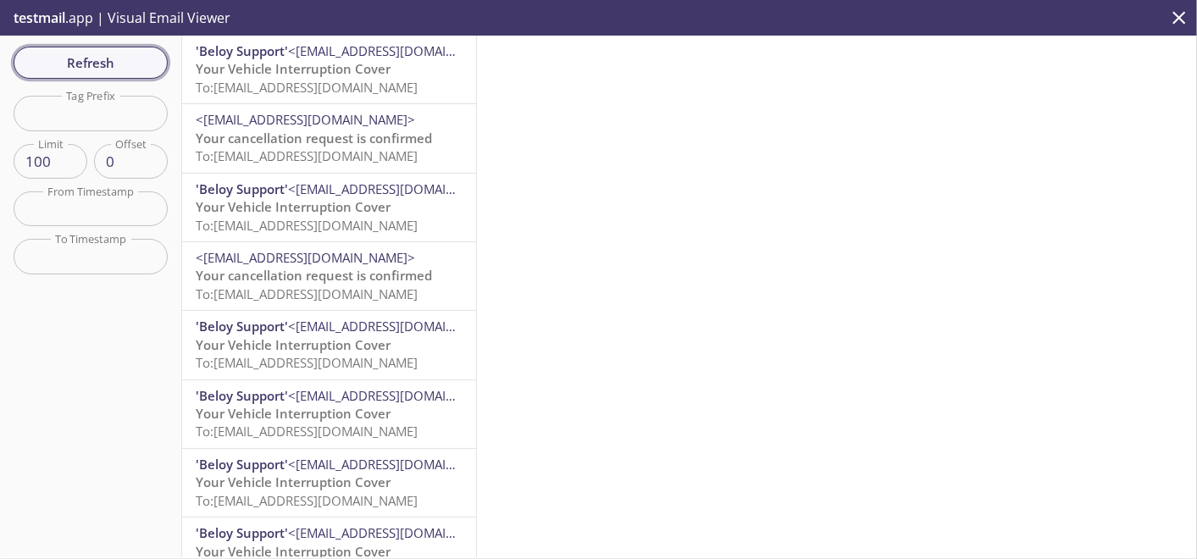
click at [141, 64] on span "Refresh" at bounding box center [90, 63] width 127 height 22
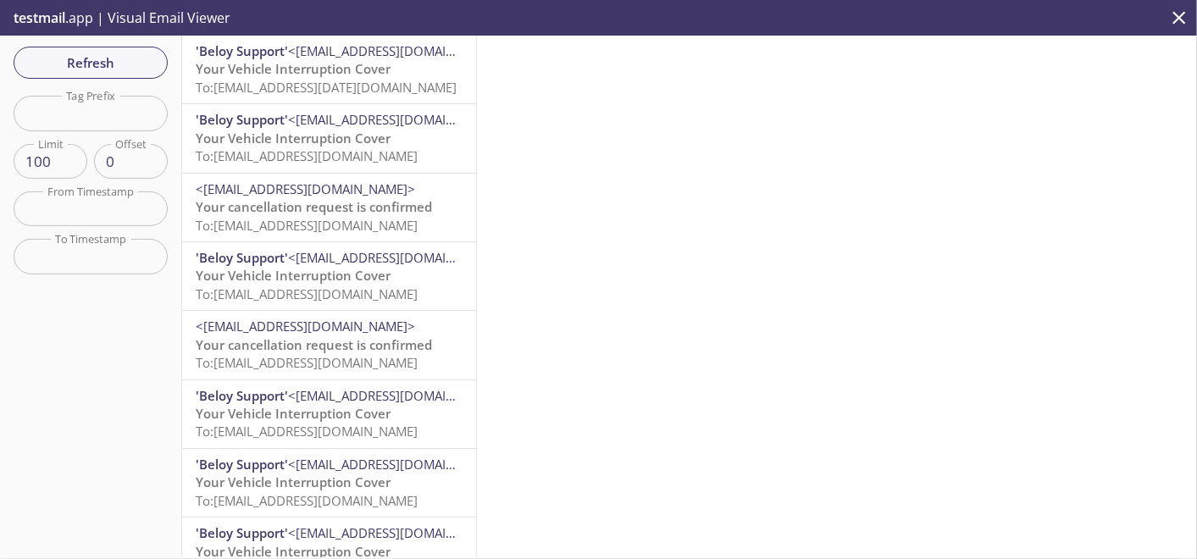
click at [256, 69] on span "Your Vehicle Interruption Cover" at bounding box center [293, 68] width 195 height 17
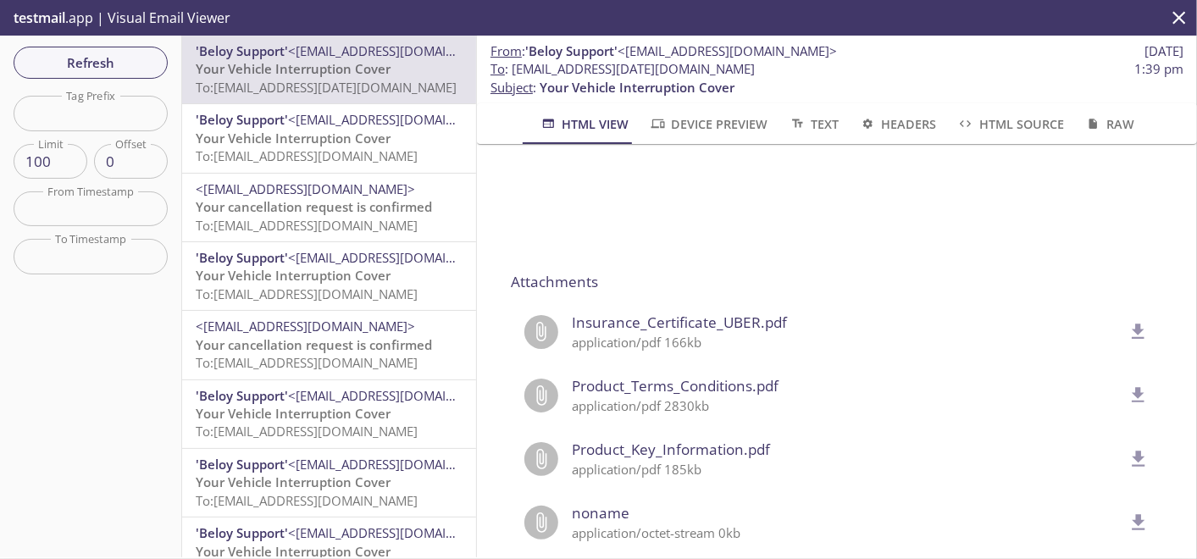
scroll to position [1414, 0]
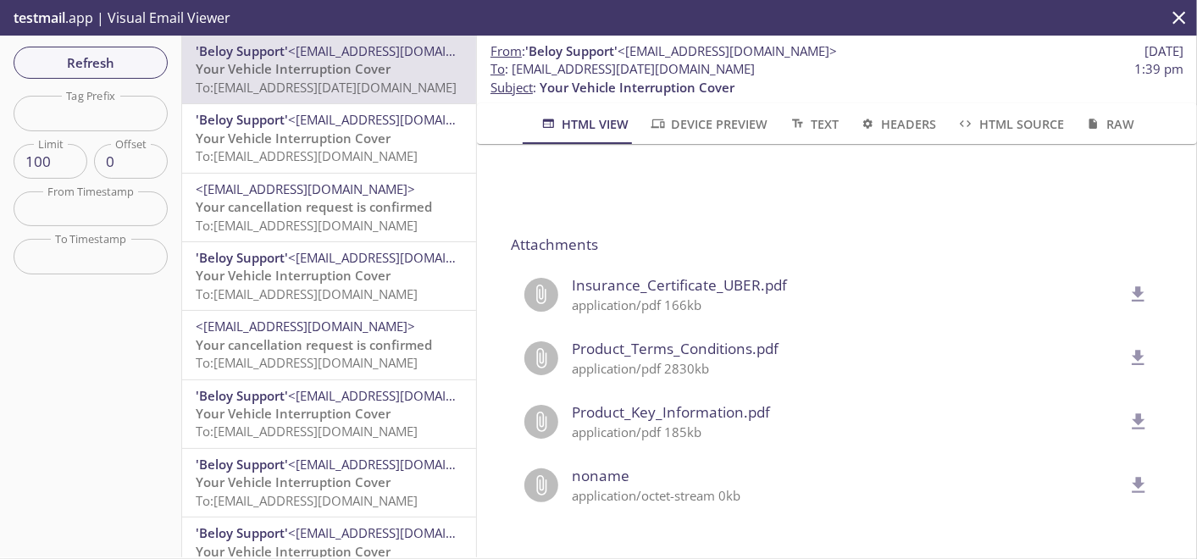
click at [726, 280] on span "Insurance_Certificate_UBER.pdf" at bounding box center [847, 285] width 551 height 22
click at [731, 274] on span "Insurance_Certificate_UBER.pdf" at bounding box center [847, 285] width 551 height 22
click at [1117, 278] on button "delete" at bounding box center [1138, 295] width 42 height 42
click at [114, 68] on span "Refresh" at bounding box center [90, 63] width 127 height 22
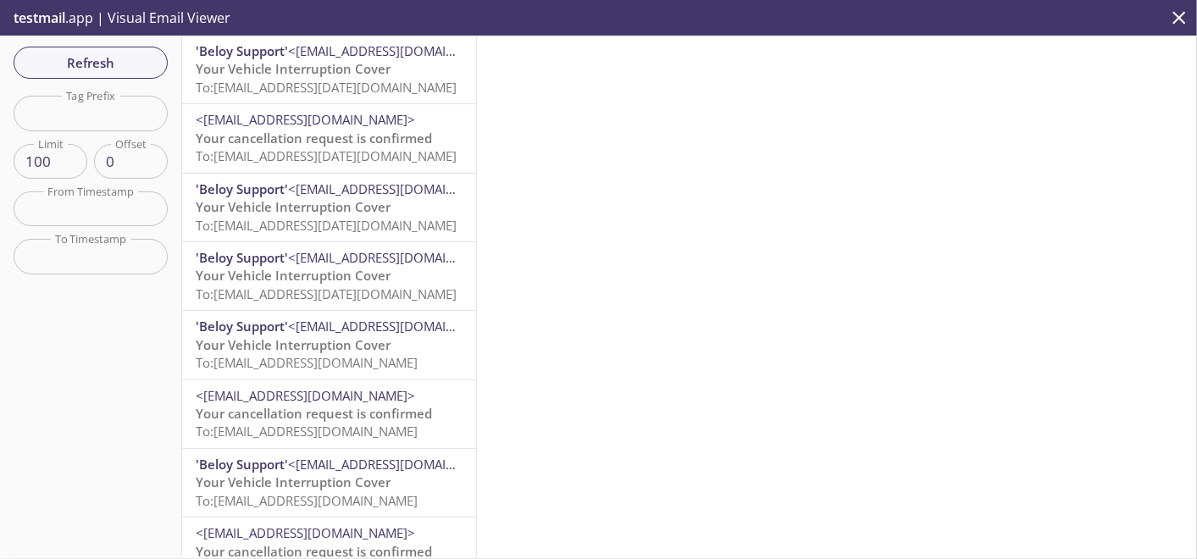
click at [327, 88] on span "To: [EMAIL_ADDRESS][DATE][DOMAIN_NAME]" at bounding box center [326, 87] width 261 height 17
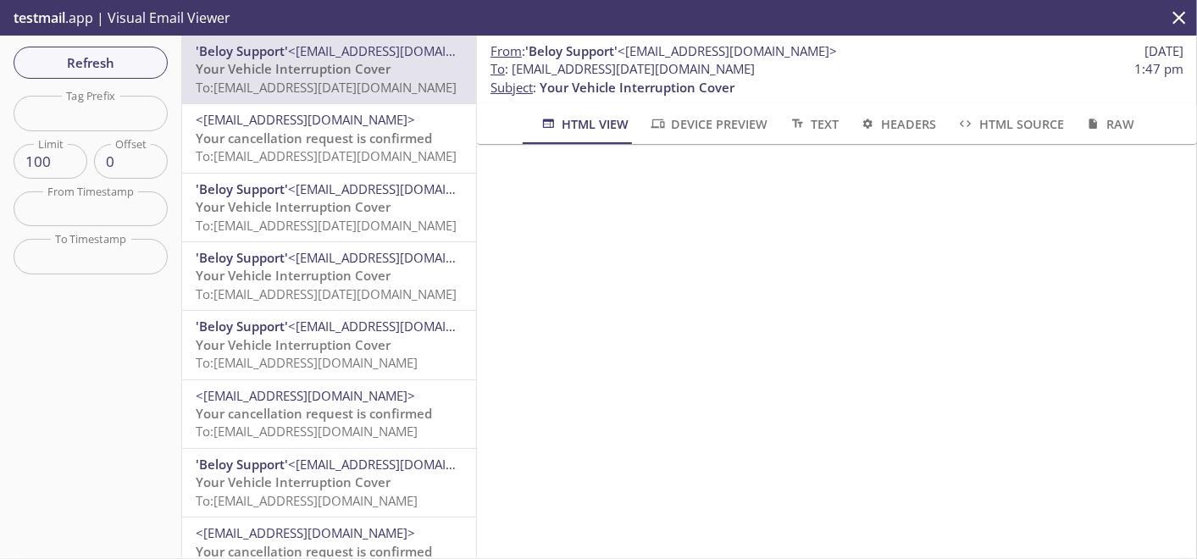
scroll to position [1223, 0]
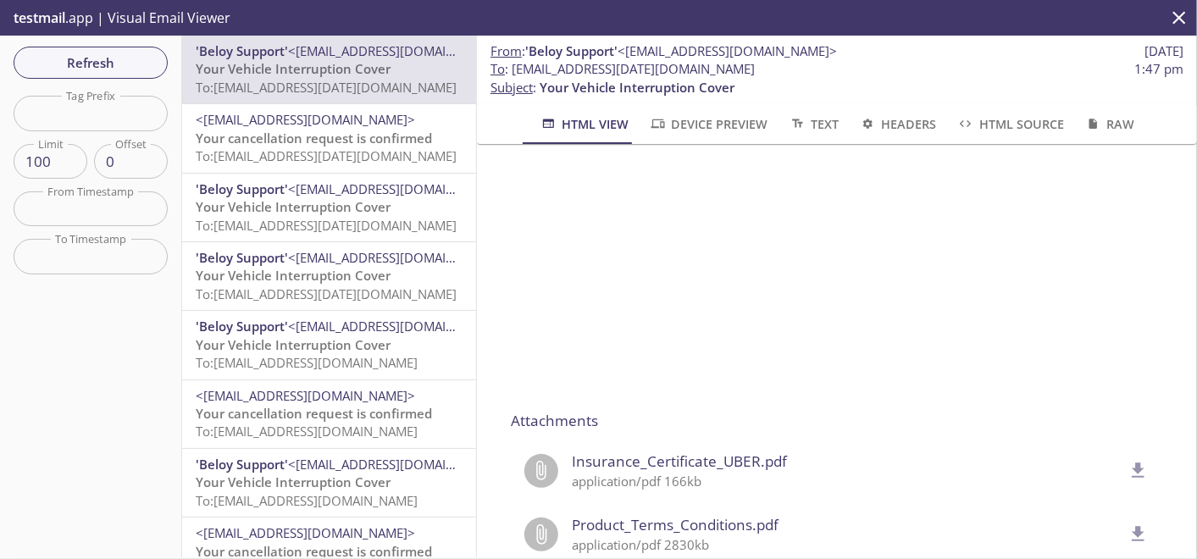
click at [1127, 469] on icon "delete" at bounding box center [1138, 471] width 22 height 22
click at [95, 57] on span "Refresh" at bounding box center [90, 63] width 127 height 22
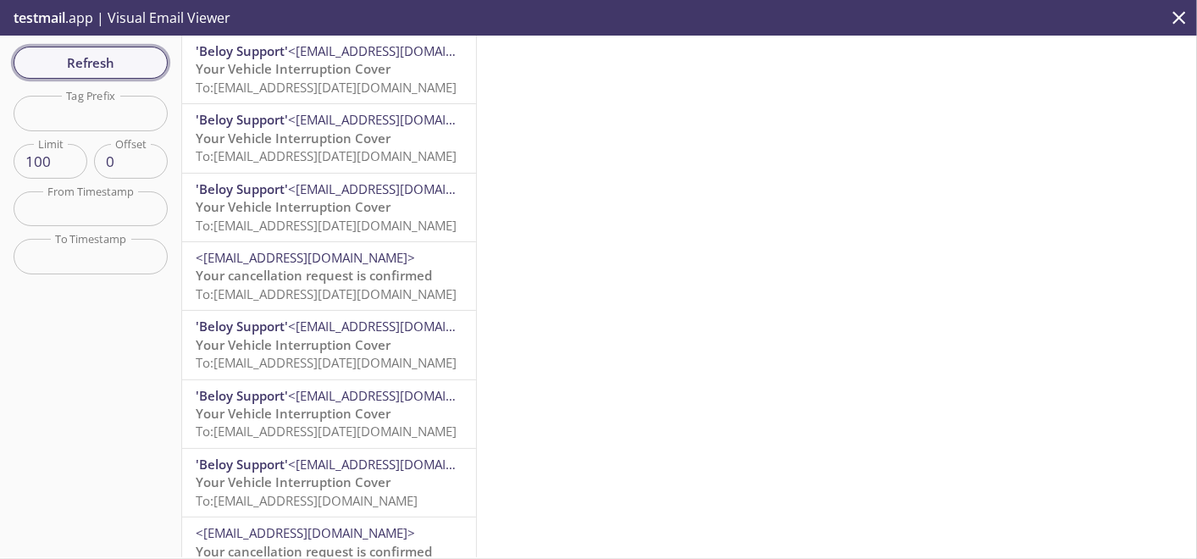
click at [112, 63] on span "Refresh" at bounding box center [90, 63] width 127 height 22
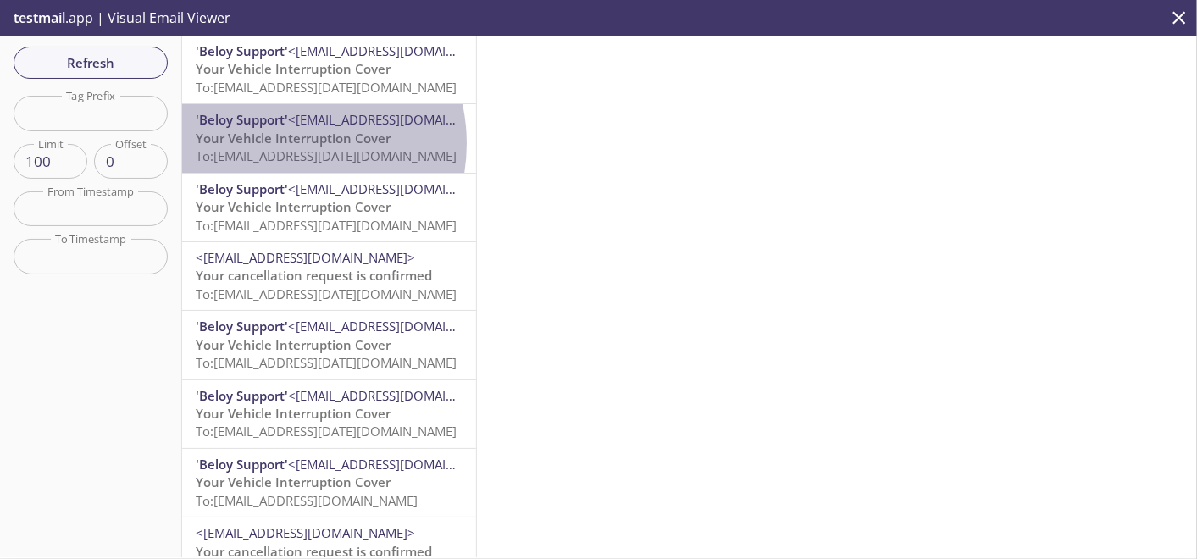
click at [285, 143] on span "Your Vehicle Interruption Cover" at bounding box center [293, 138] width 195 height 17
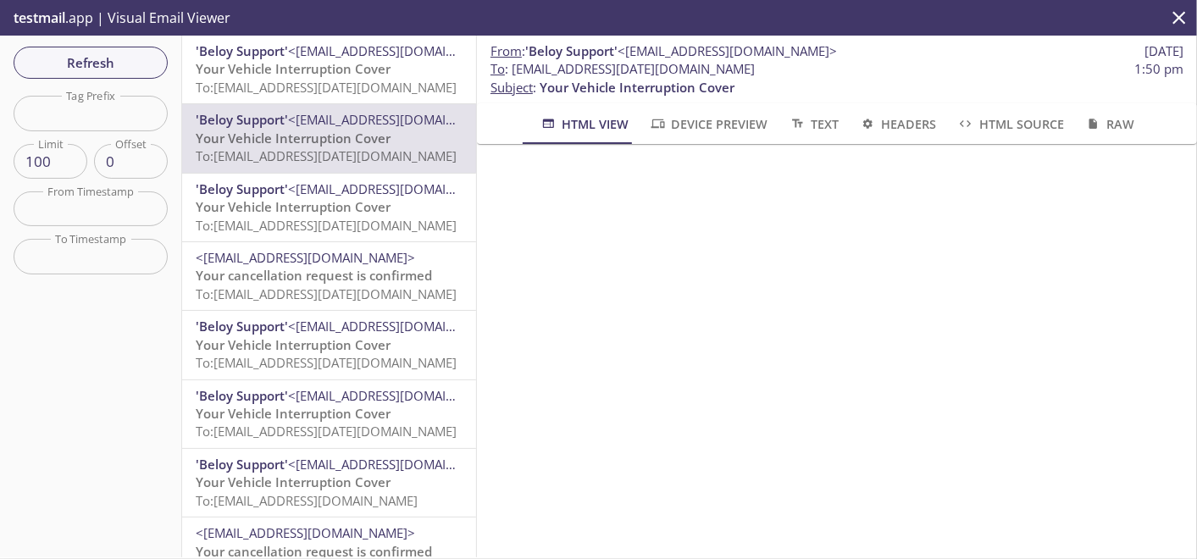
scroll to position [1411, 0]
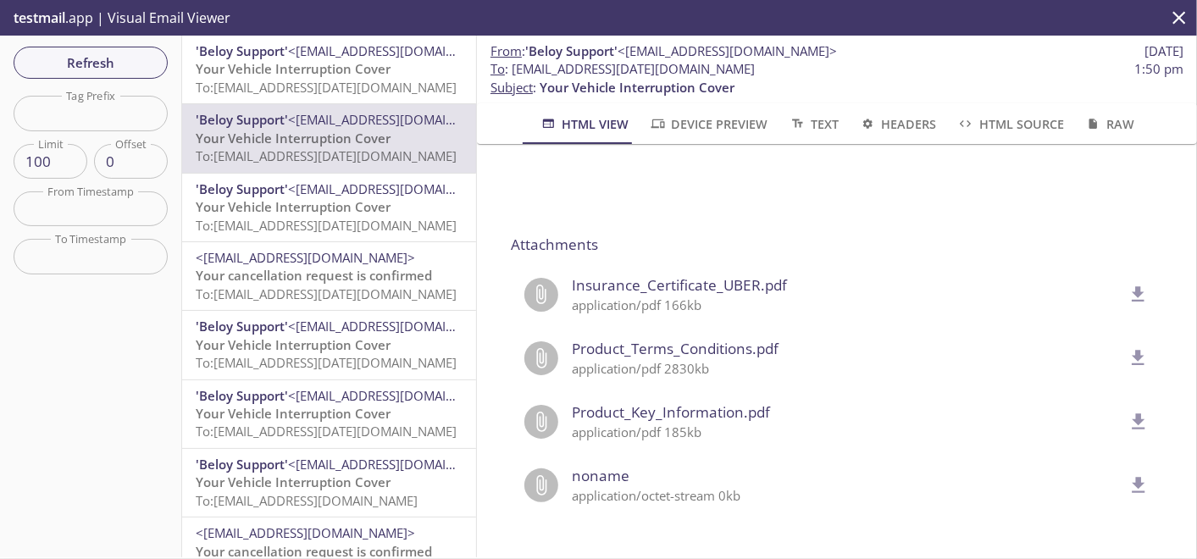
click at [1121, 280] on button "delete" at bounding box center [1138, 295] width 42 height 42
click at [146, 53] on span "Refresh" at bounding box center [90, 63] width 127 height 22
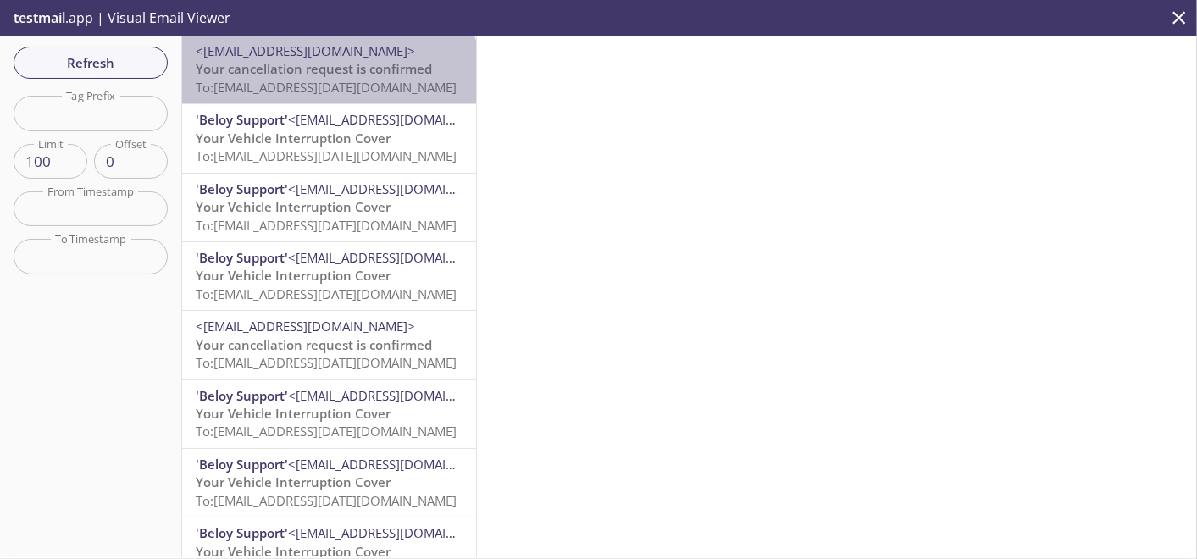
click at [328, 96] on span "To: [EMAIL_ADDRESS][DATE][DOMAIN_NAME]" at bounding box center [326, 87] width 261 height 17
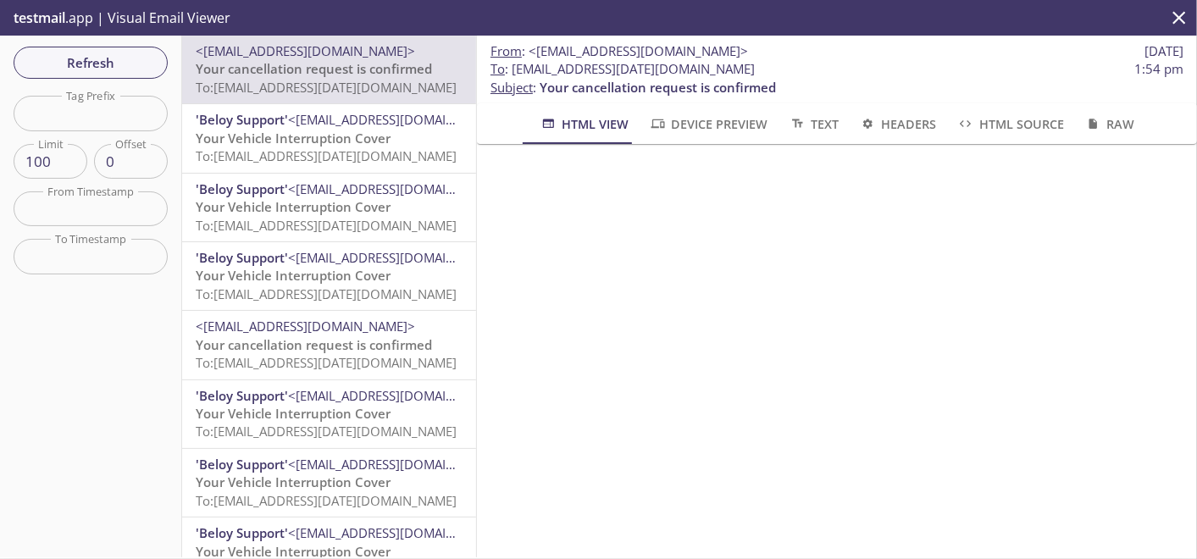
scroll to position [752, 0]
click at [81, 72] on span "Refresh" at bounding box center [90, 63] width 127 height 22
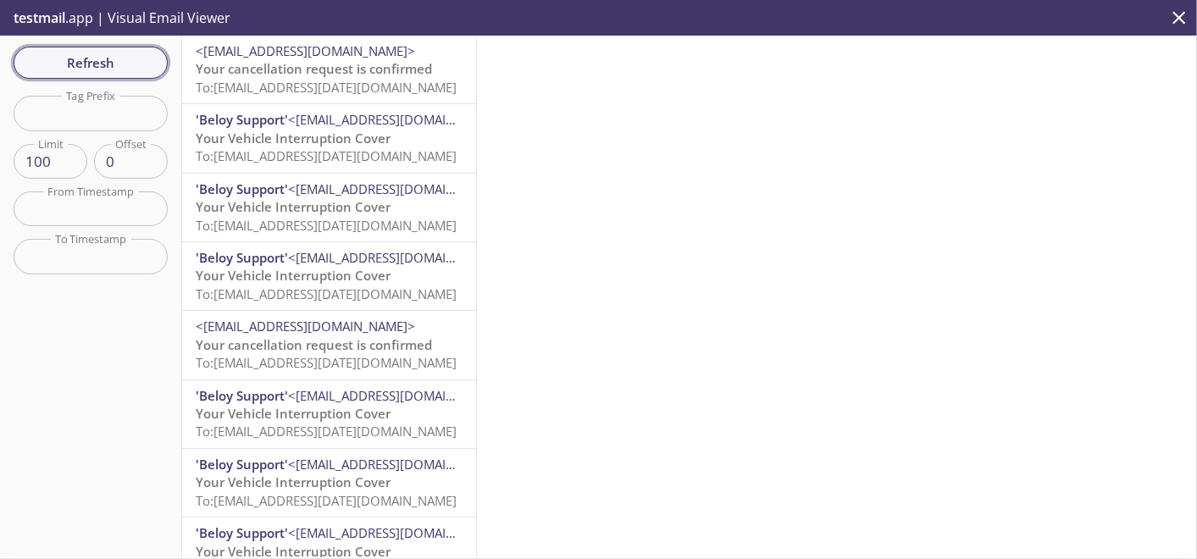
click at [91, 49] on button "Refresh" at bounding box center [91, 63] width 154 height 32
click at [91, 48] on button "Refresh" at bounding box center [91, 63] width 154 height 32
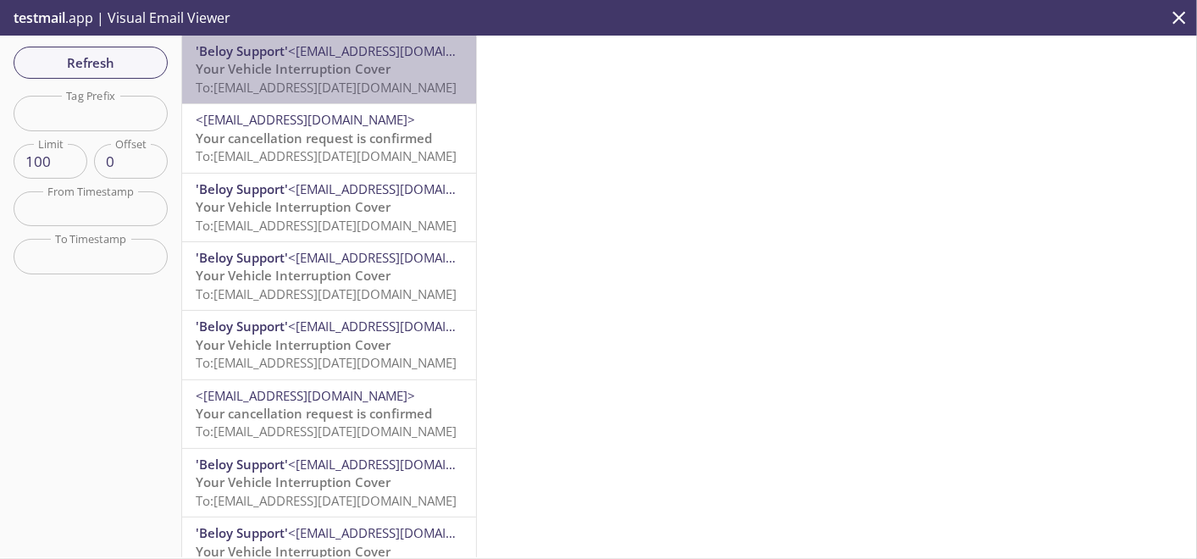
click at [375, 67] on span "Your Vehicle Interruption Cover" at bounding box center [293, 68] width 195 height 17
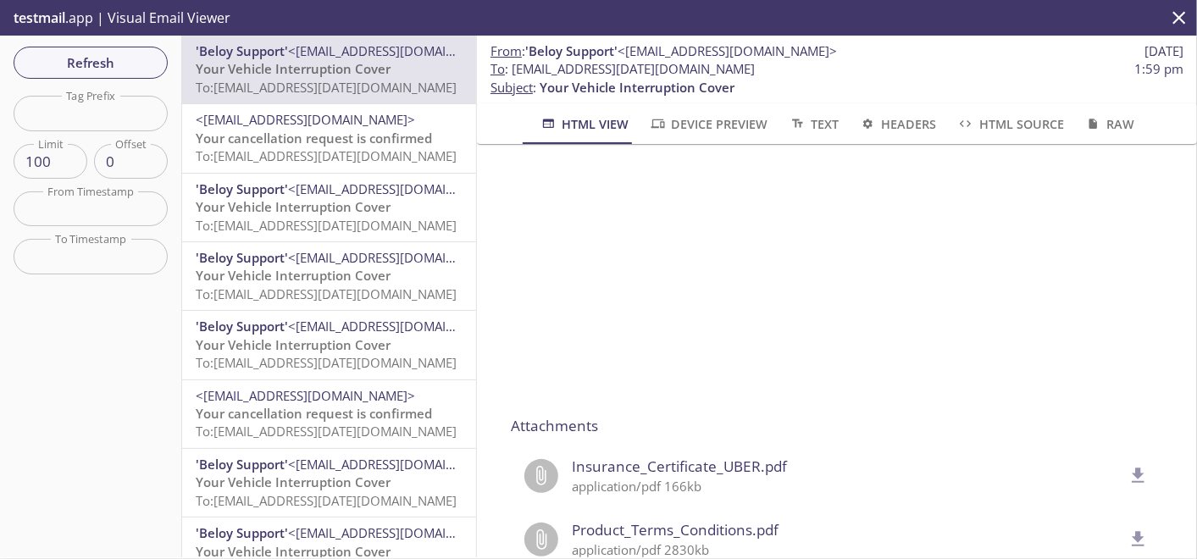
scroll to position [1317, 0]
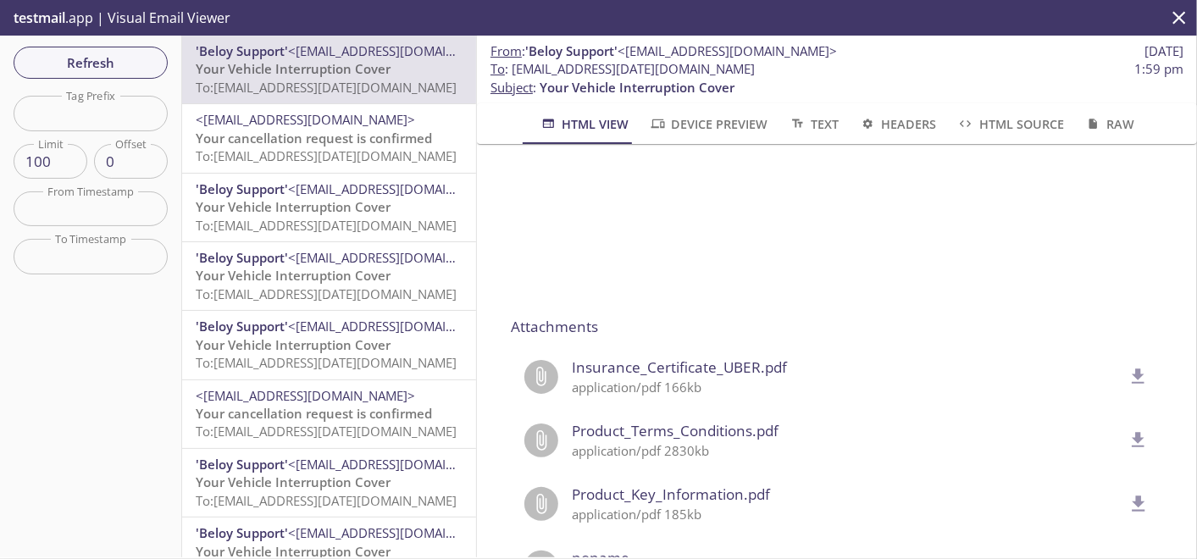
click at [1133, 368] on icon "delete" at bounding box center [1139, 375] width 13 height 15
click at [71, 56] on span "Refresh" at bounding box center [90, 63] width 127 height 22
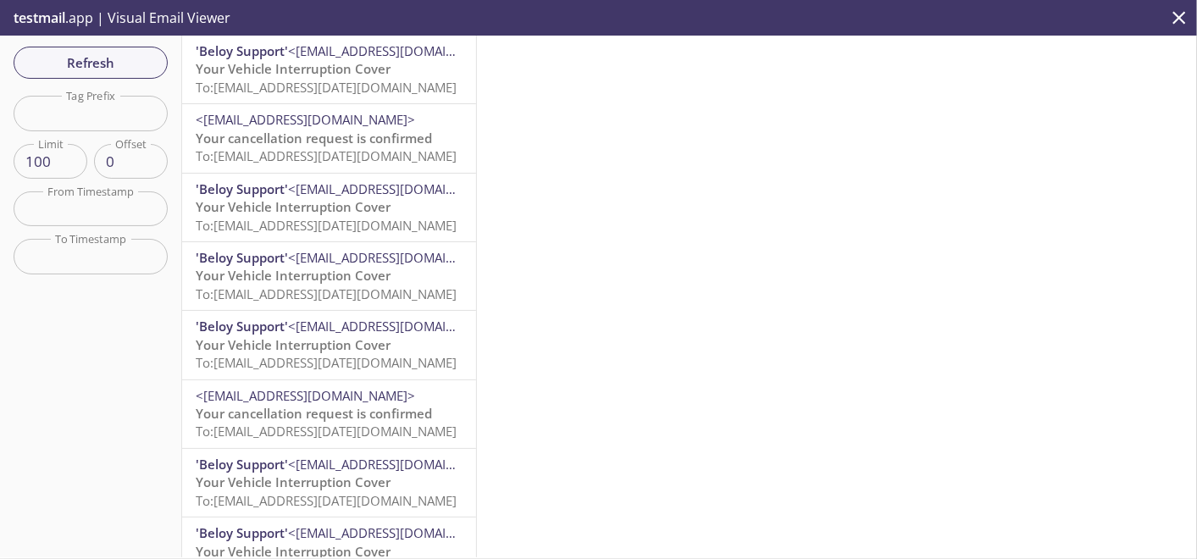
click at [382, 79] on span "To: [EMAIL_ADDRESS][DATE][DOMAIN_NAME]" at bounding box center [326, 87] width 261 height 17
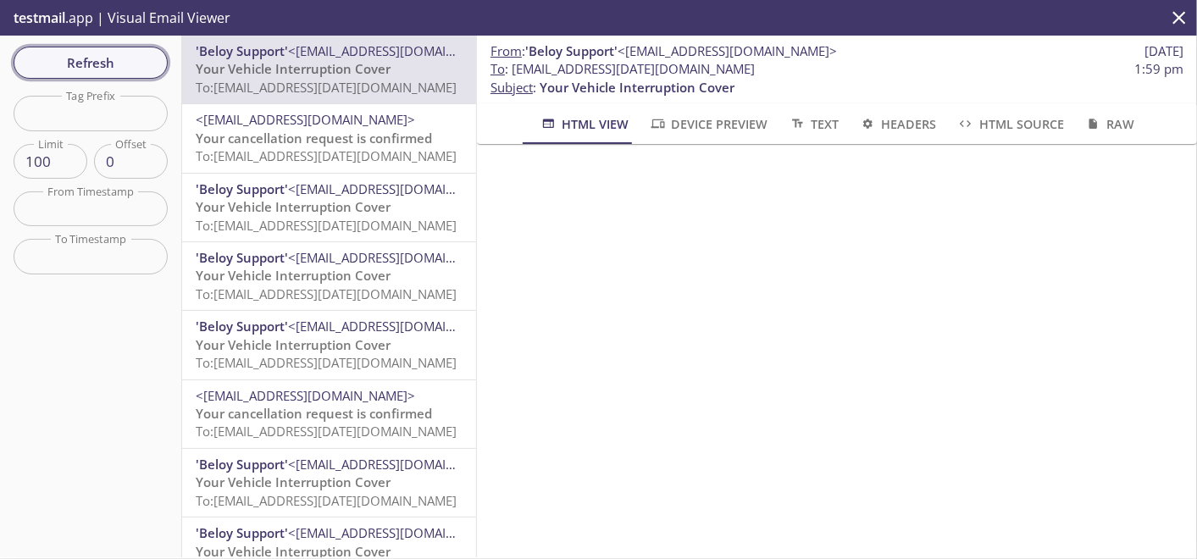
click at [119, 68] on span "Refresh" at bounding box center [90, 63] width 127 height 22
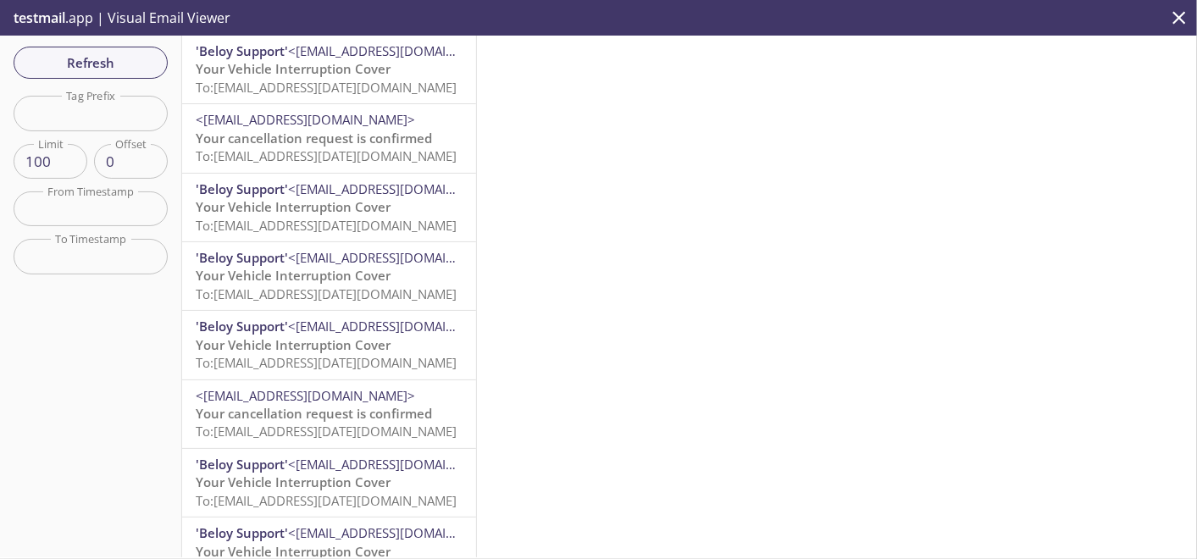
click at [268, 68] on span "Your Vehicle Interruption Cover" at bounding box center [293, 68] width 195 height 17
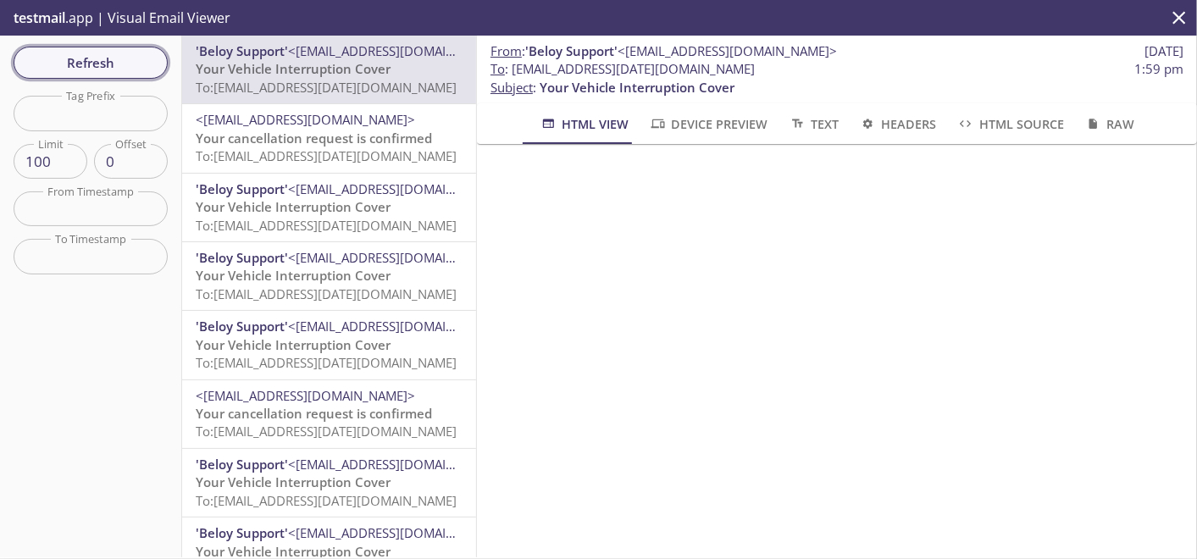
click at [104, 64] on span "Refresh" at bounding box center [90, 63] width 127 height 22
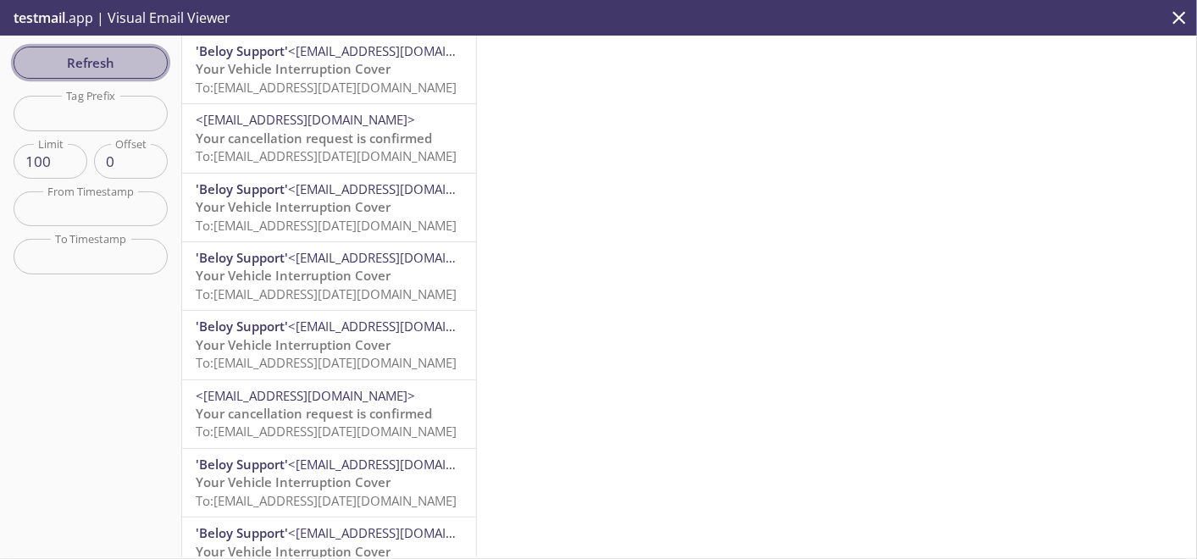
click at [130, 66] on span "Refresh" at bounding box center [90, 63] width 127 height 22
click at [97, 47] on button "Refresh" at bounding box center [91, 63] width 154 height 32
click at [300, 79] on span "To: [EMAIL_ADDRESS][DATE][DOMAIN_NAME]" at bounding box center [326, 87] width 261 height 17
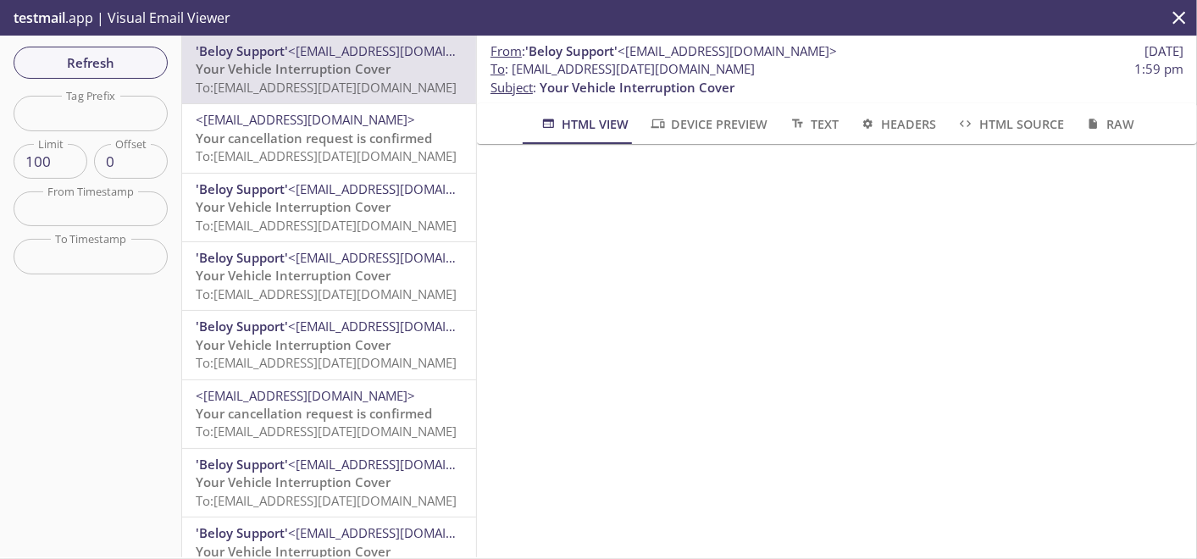
click at [66, 52] on span "Refresh" at bounding box center [90, 63] width 127 height 22
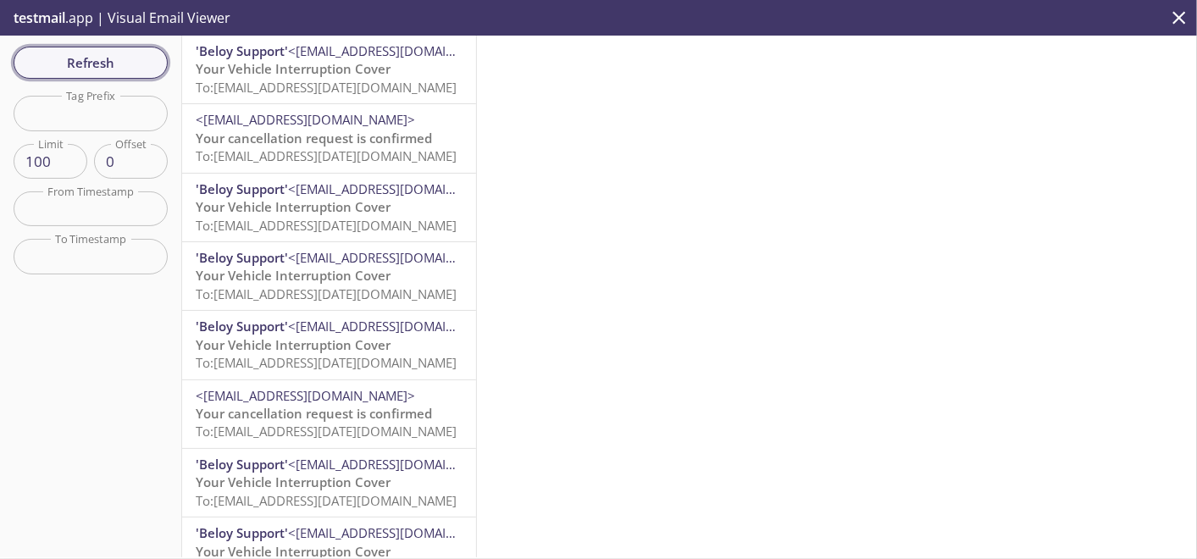
click at [91, 58] on span "Refresh" at bounding box center [90, 63] width 127 height 22
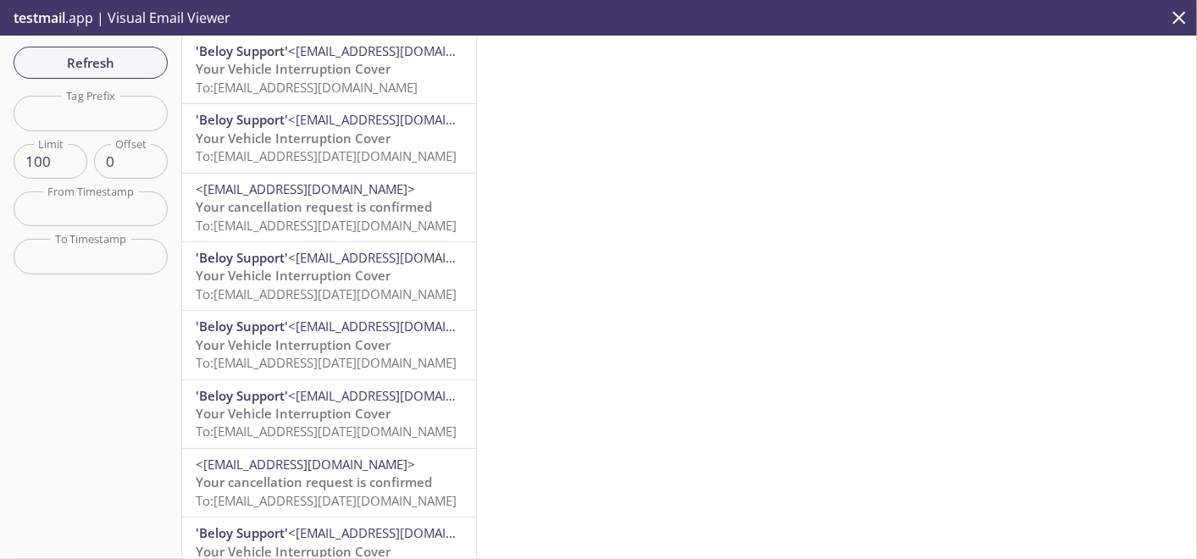
click at [341, 66] on span "Your Vehicle Interruption Cover" at bounding box center [293, 68] width 195 height 17
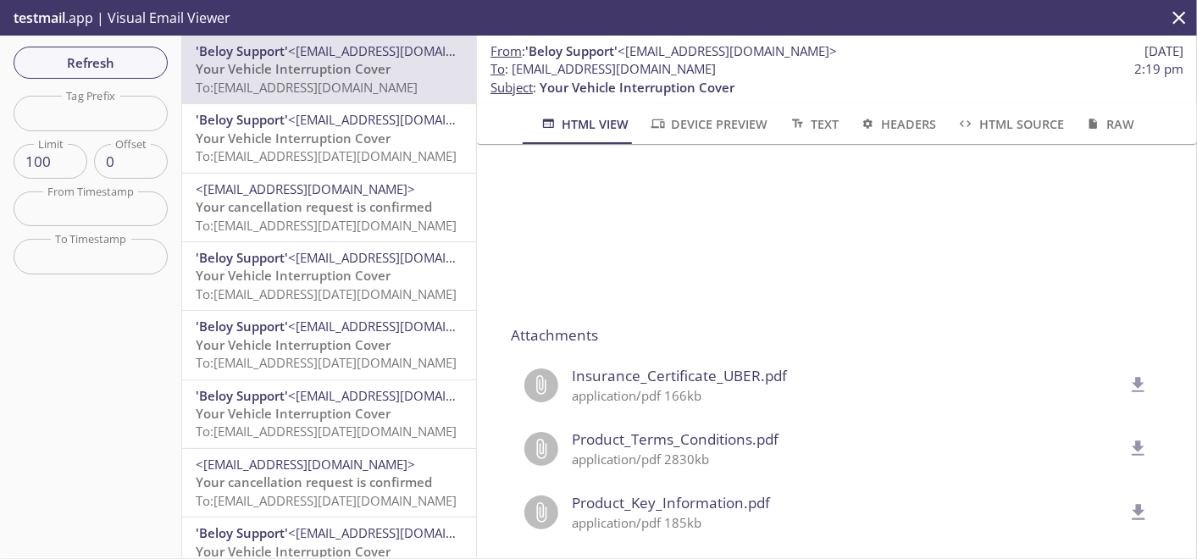
scroll to position [1411, 0]
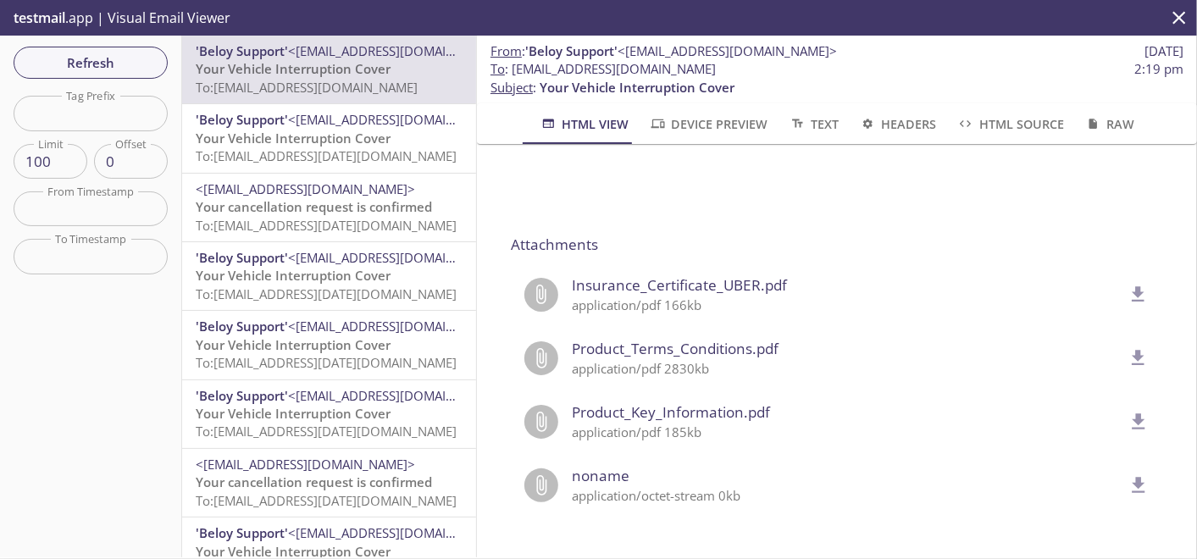
click at [1127, 284] on icon "delete" at bounding box center [1138, 295] width 22 height 22
click at [118, 59] on span "Refresh" at bounding box center [90, 63] width 127 height 22
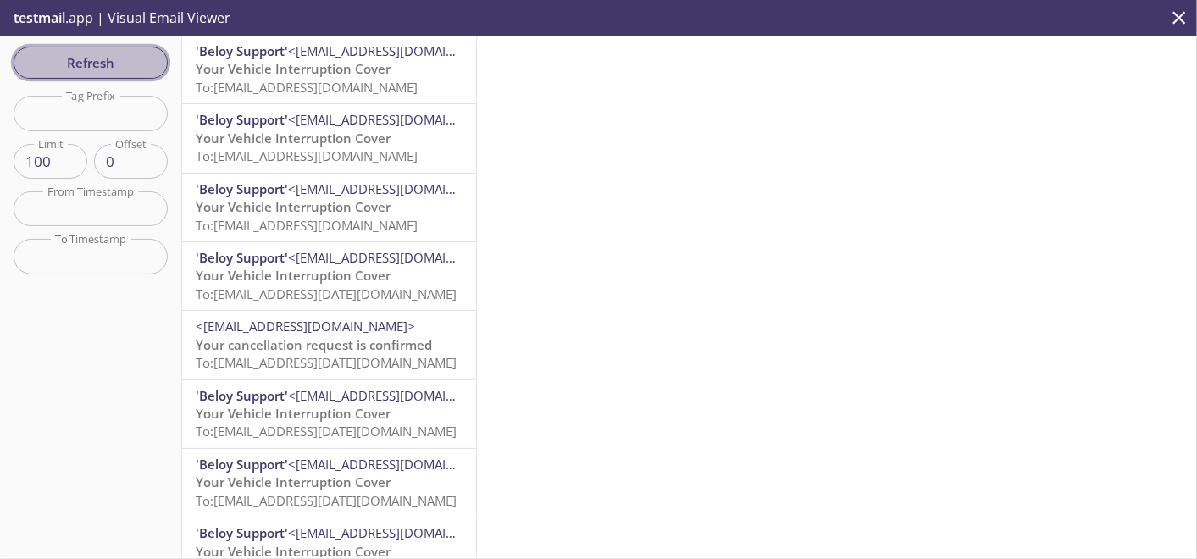
click at [108, 63] on span "Refresh" at bounding box center [90, 63] width 127 height 22
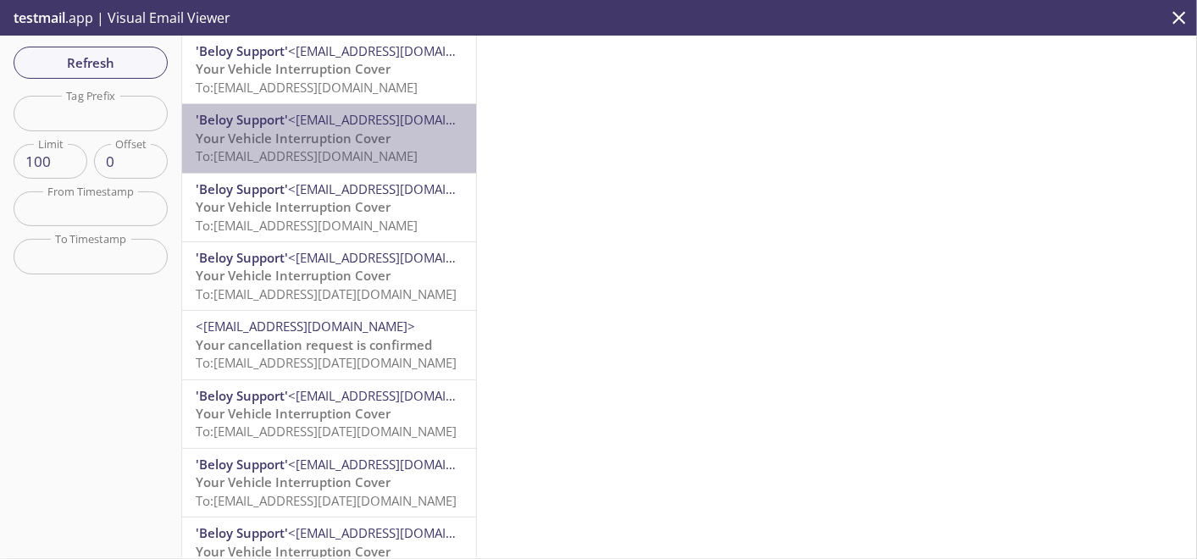
click at [370, 140] on span "Your Vehicle Interruption Cover" at bounding box center [293, 138] width 195 height 17
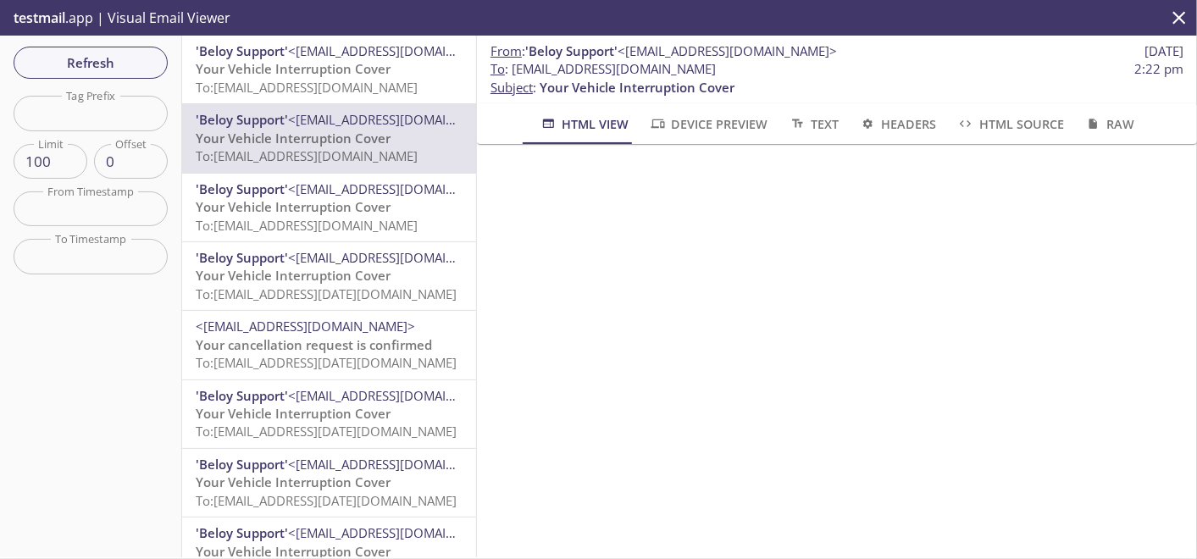
scroll to position [470, 0]
drag, startPoint x: 512, startPoint y: 69, endPoint x: 888, endPoint y: 73, distance: 375.3
click at [888, 73] on span "To : [EMAIL_ADDRESS][DOMAIN_NAME] 2:22 pm" at bounding box center [836, 69] width 693 height 18
copy span "[EMAIL_ADDRESS][DOMAIN_NAME]"
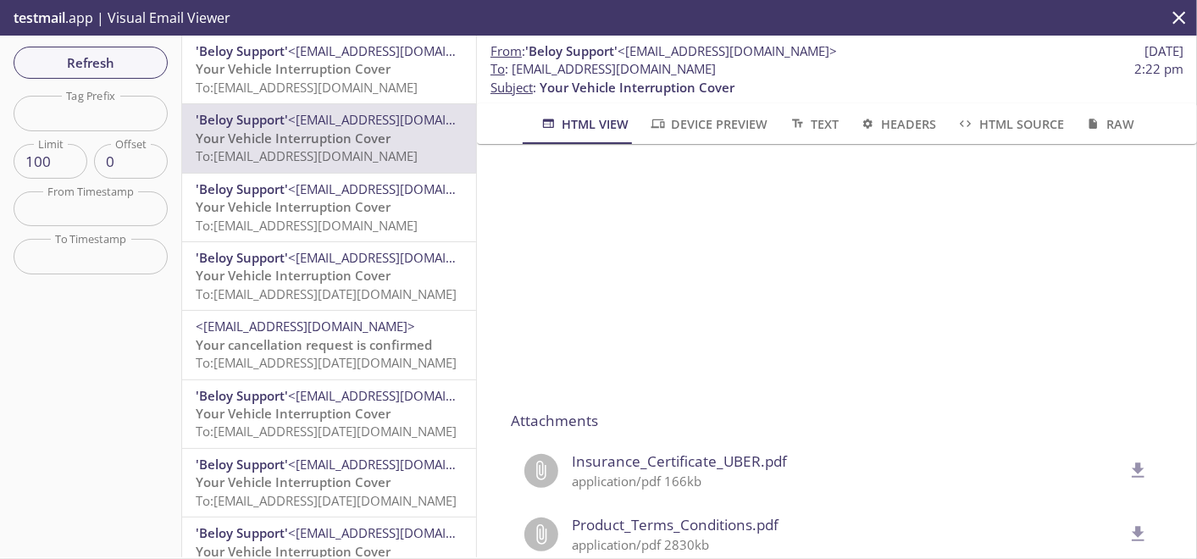
click at [1127, 473] on button "delete" at bounding box center [1138, 471] width 42 height 42
click at [115, 56] on span "Refresh" at bounding box center [90, 63] width 127 height 22
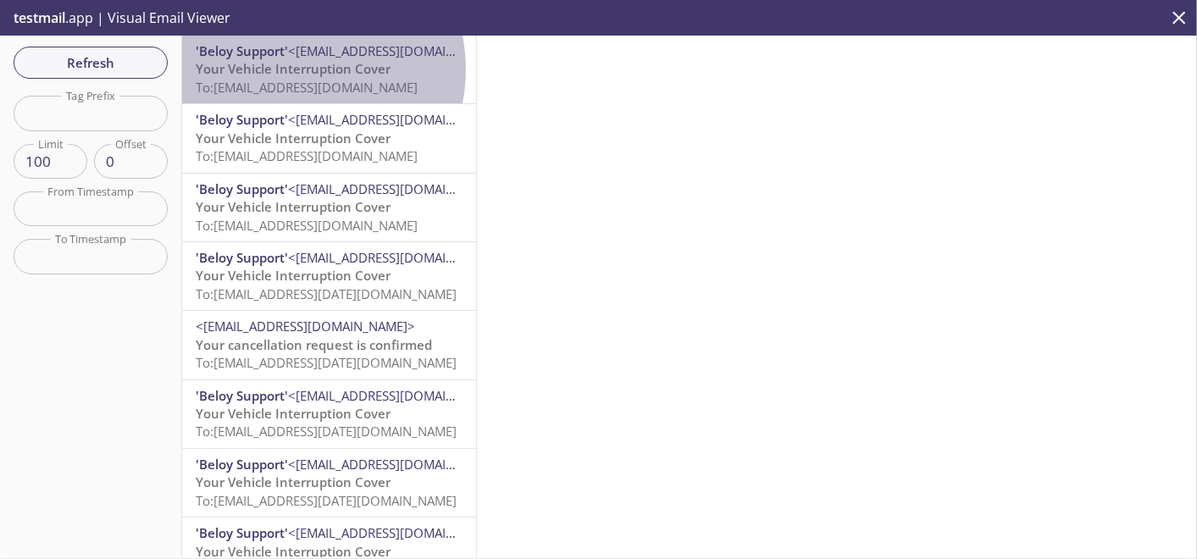
click at [292, 69] on span "Your Vehicle Interruption Cover" at bounding box center [293, 68] width 195 height 17
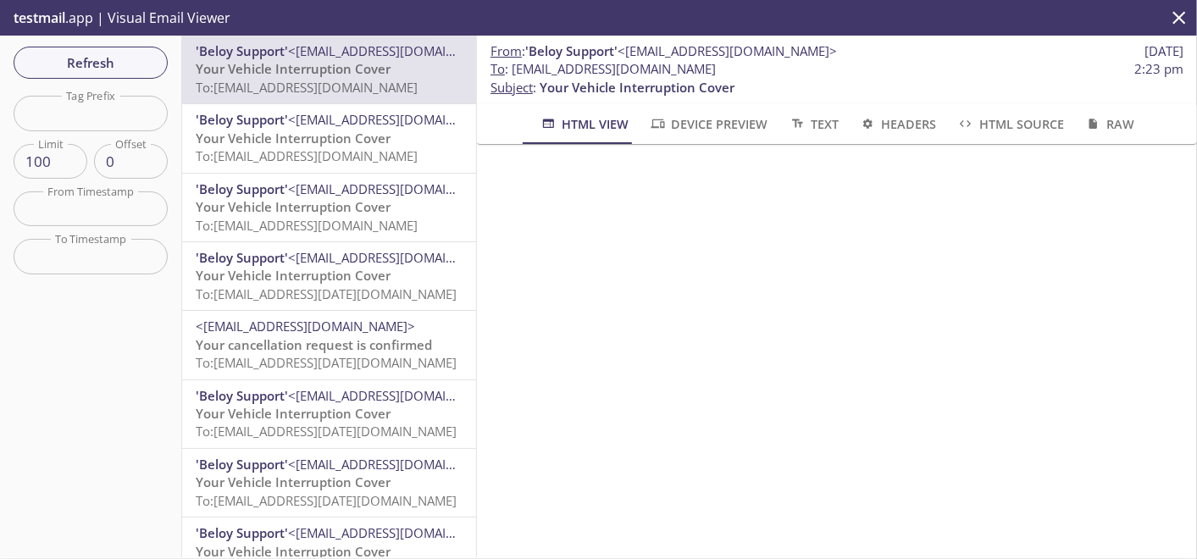
scroll to position [1317, 0]
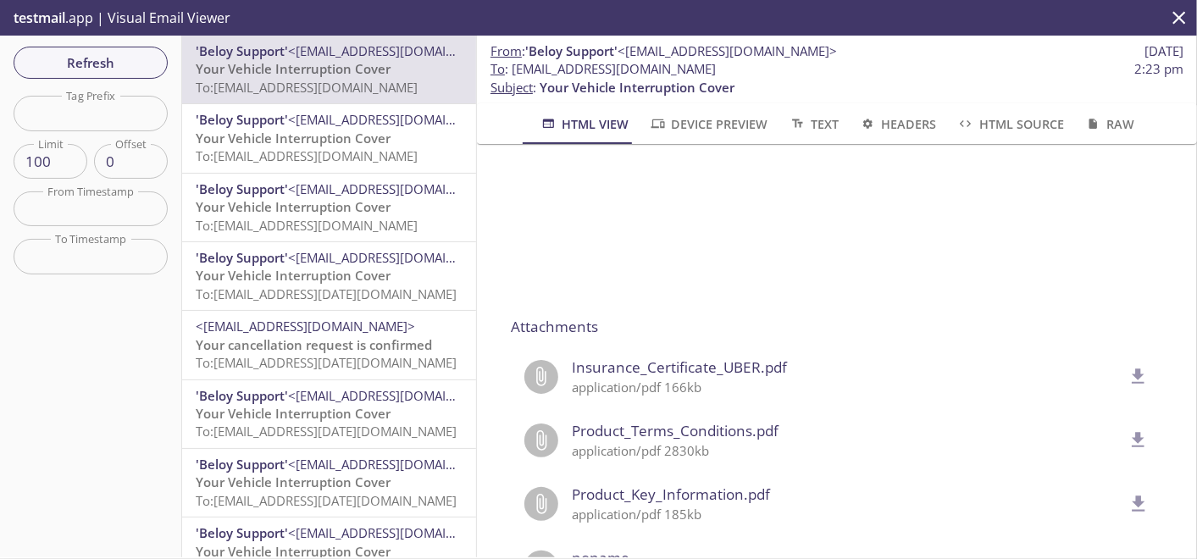
click at [1127, 369] on icon "delete" at bounding box center [1138, 377] width 22 height 22
click at [107, 58] on span "Refresh" at bounding box center [90, 63] width 127 height 22
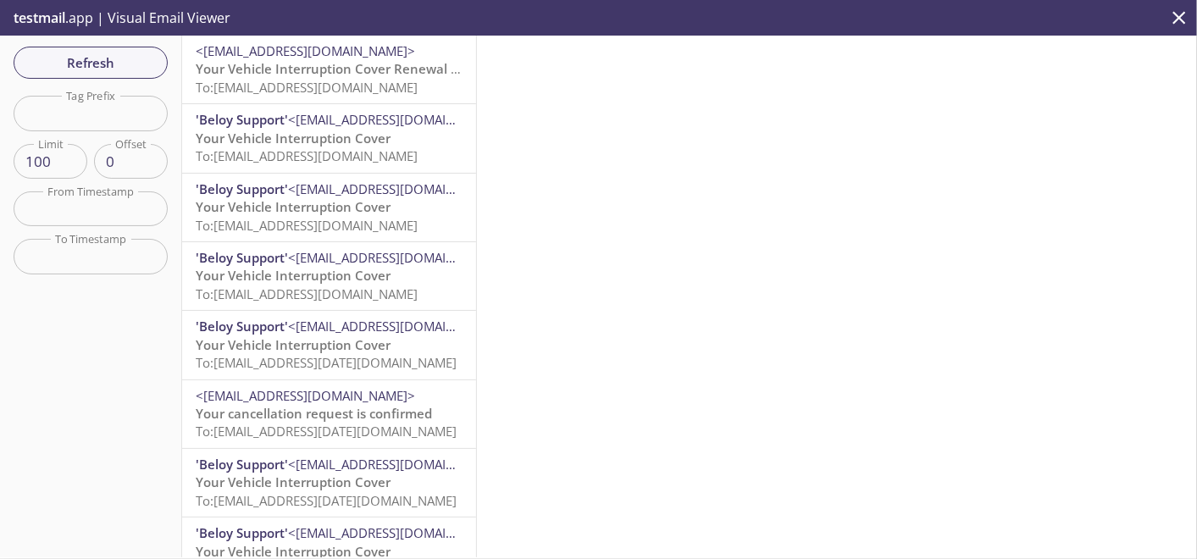
click at [286, 83] on span "To: [EMAIL_ADDRESS][DOMAIN_NAME]" at bounding box center [307, 87] width 222 height 17
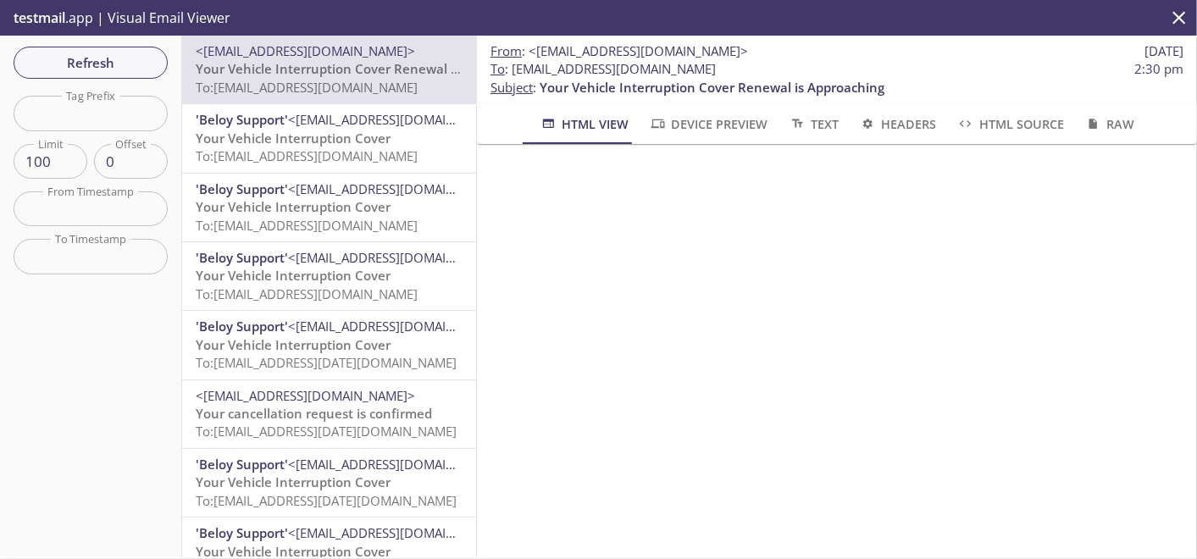
scroll to position [658, 0]
